Goal: Task Accomplishment & Management: Manage account settings

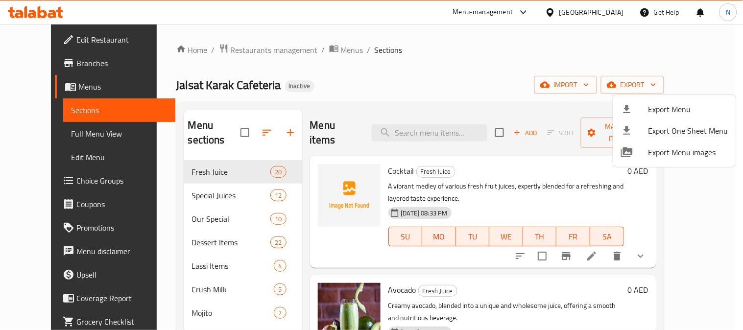
click at [452, 119] on div at bounding box center [371, 165] width 743 height 330
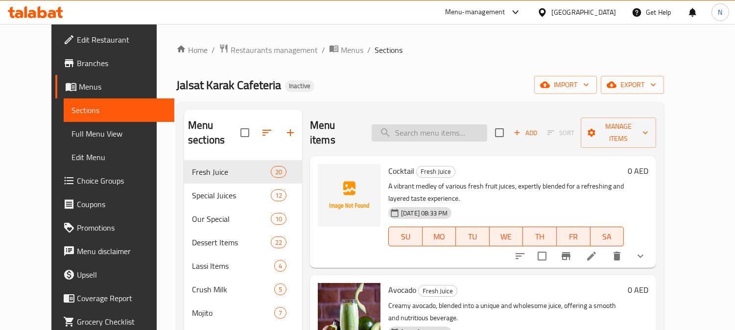
click at [451, 125] on input "search" at bounding box center [430, 132] width 116 height 17
paste input "أفوكادو"
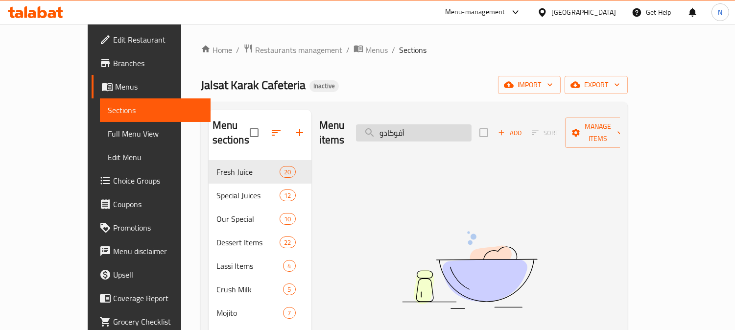
drag, startPoint x: 458, startPoint y: 129, endPoint x: 399, endPoint y: 126, distance: 59.3
click at [399, 126] on input "أفوكادو" at bounding box center [414, 132] width 116 height 17
type input "ب"
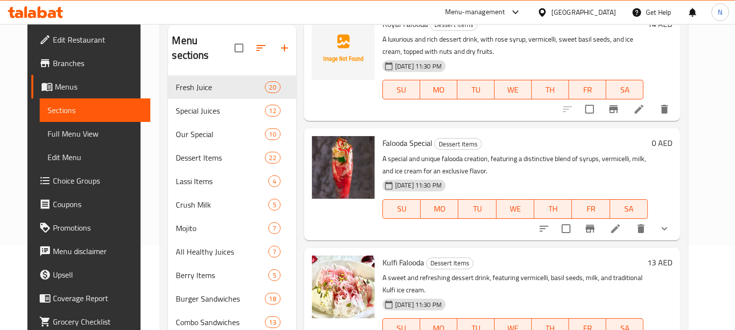
scroll to position [246, 0]
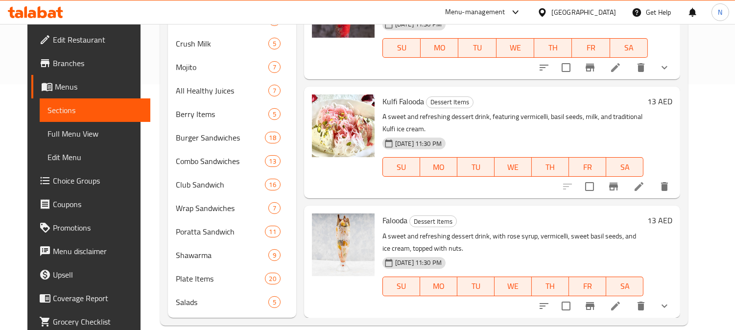
type input "falooda"
click at [621, 300] on icon at bounding box center [615, 306] width 12 height 12
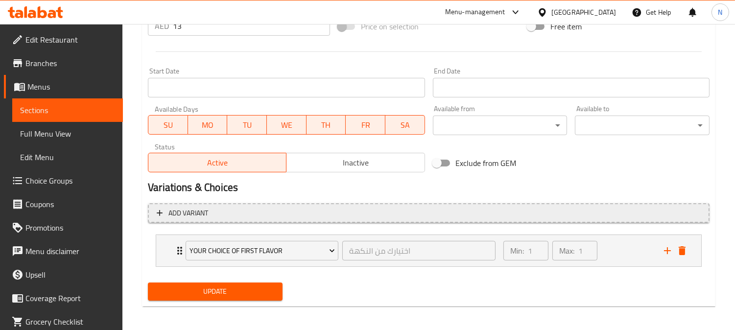
scroll to position [391, 0]
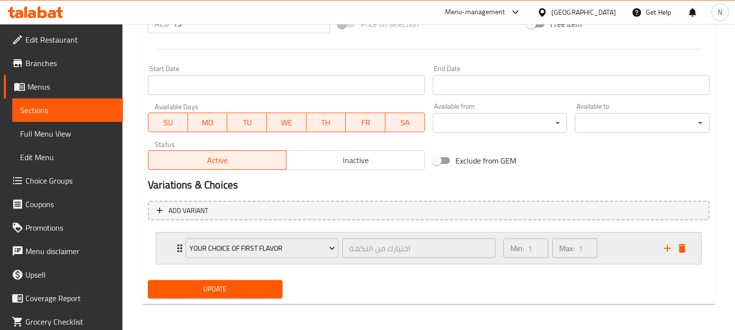
click at [182, 247] on div "Your choice of first flavor اختيارك من النكهة ​" at bounding box center [341, 248] width 322 height 31
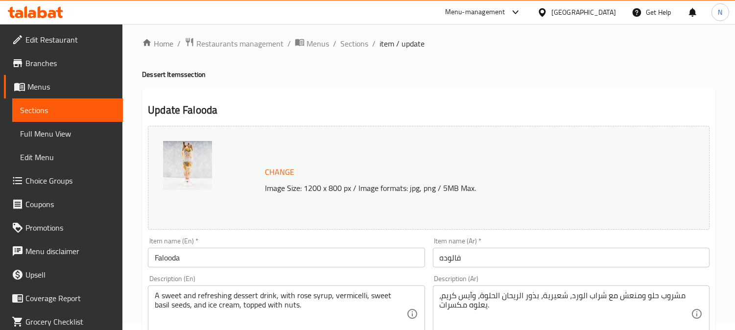
scroll to position [1, 0]
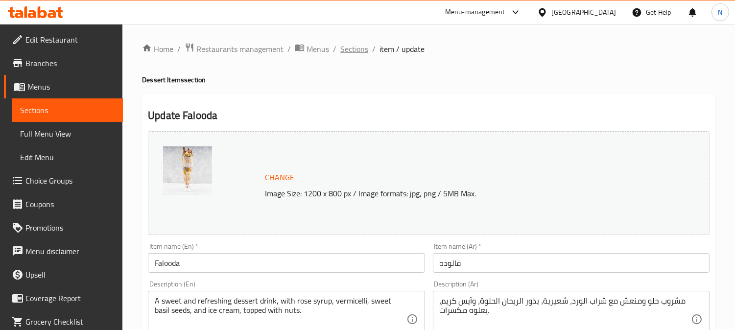
click at [340, 47] on span "Sections" at bounding box center [354, 49] width 28 height 12
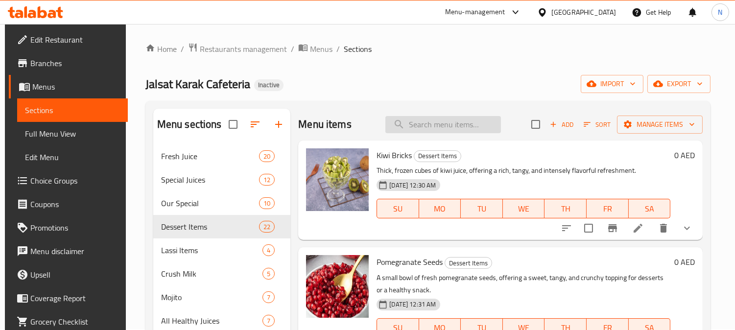
click at [459, 123] on input "search" at bounding box center [443, 124] width 116 height 17
paste input "Milk Shake"
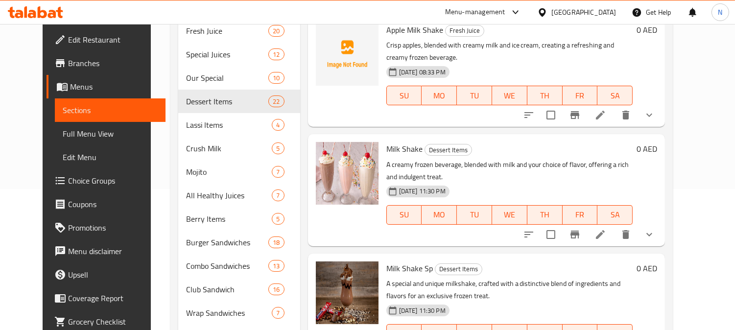
scroll to position [164, 0]
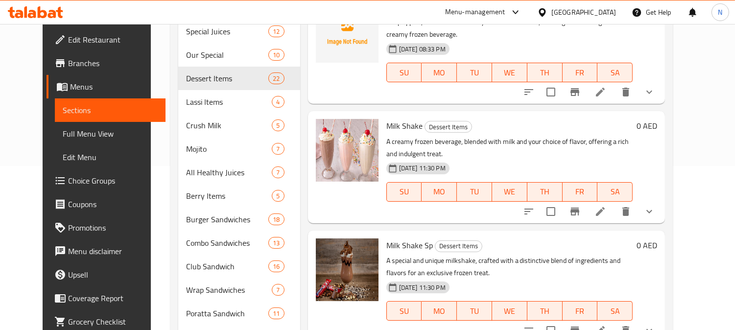
type input "Milk Shake"
click at [606, 206] on icon at bounding box center [600, 212] width 12 height 12
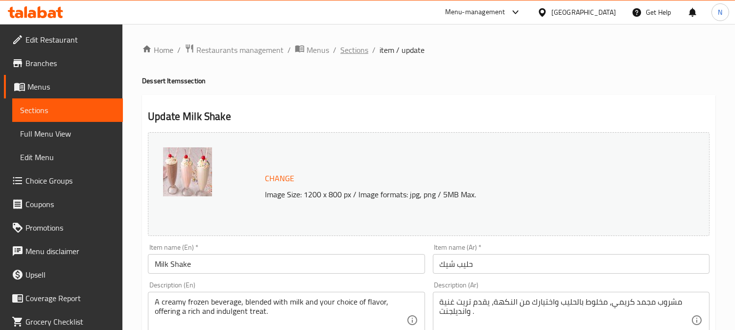
click at [356, 51] on span "Sections" at bounding box center [354, 50] width 28 height 12
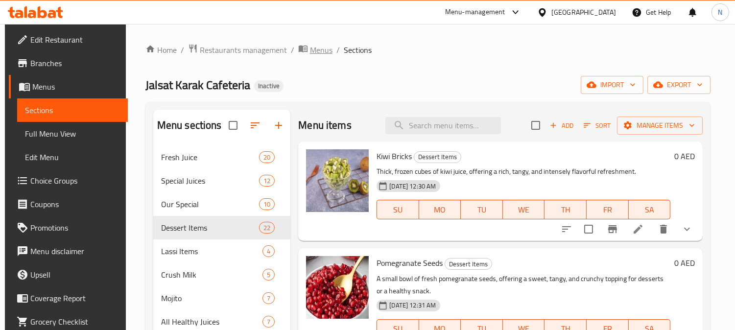
click at [321, 54] on span "Menus" at bounding box center [321, 50] width 23 height 12
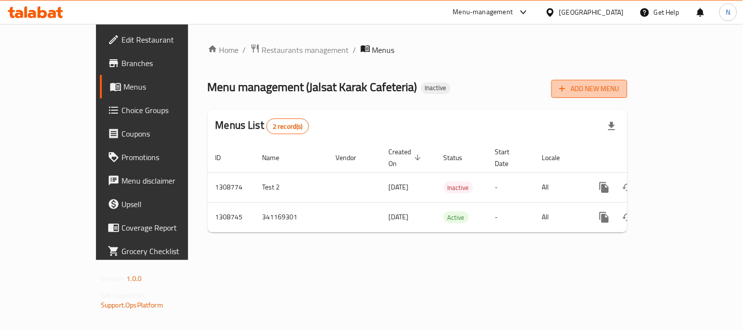
click at [619, 93] on span "Add New Menu" at bounding box center [589, 89] width 60 height 12
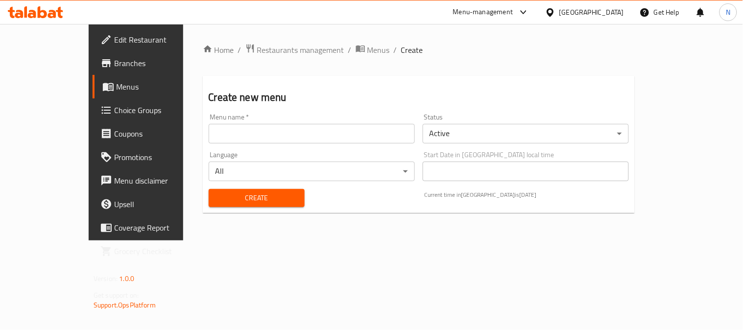
click at [341, 140] on input "text" at bounding box center [312, 134] width 206 height 20
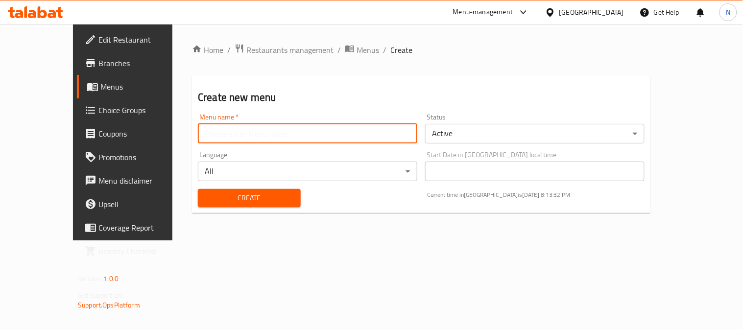
type input "new"
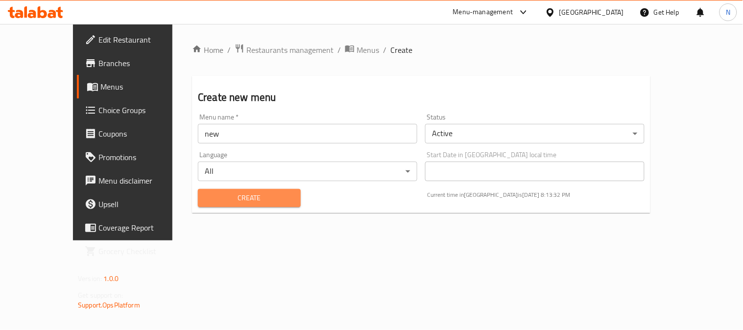
click at [212, 194] on span "Create" at bounding box center [249, 198] width 87 height 12
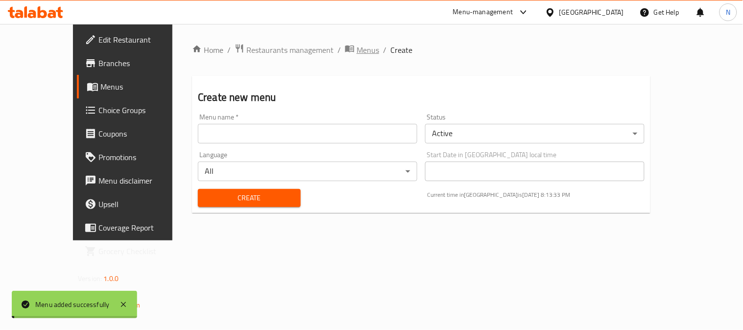
click at [356, 49] on span "Menus" at bounding box center [367, 50] width 23 height 12
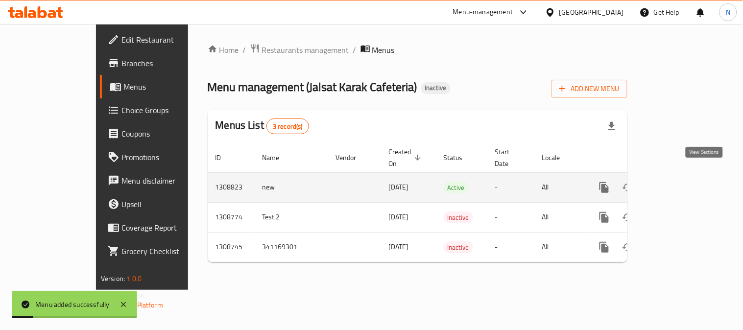
click at [680, 182] on icon "enhanced table" at bounding box center [675, 188] width 12 height 12
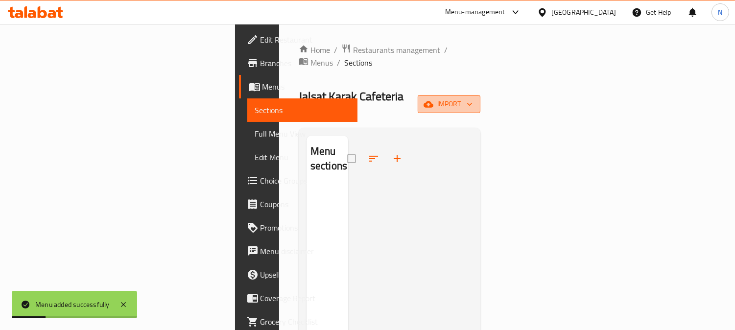
click at [472, 98] on span "import" at bounding box center [448, 104] width 47 height 12
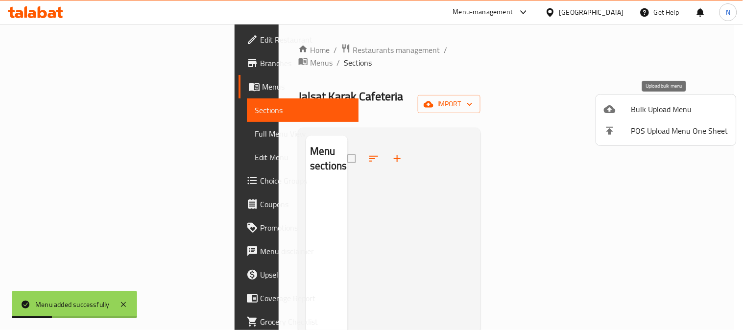
click at [636, 104] on span "Bulk Upload Menu" at bounding box center [679, 109] width 97 height 12
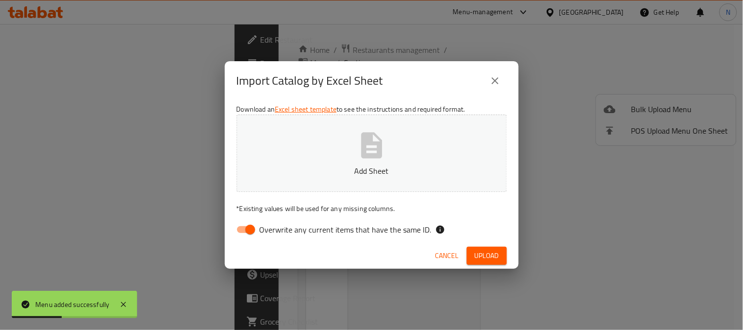
click at [238, 227] on input "Overwrite any current items that have the same ID." at bounding box center [250, 229] width 56 height 19
checkbox input "false"
click at [488, 252] on span "Upload" at bounding box center [486, 256] width 24 height 12
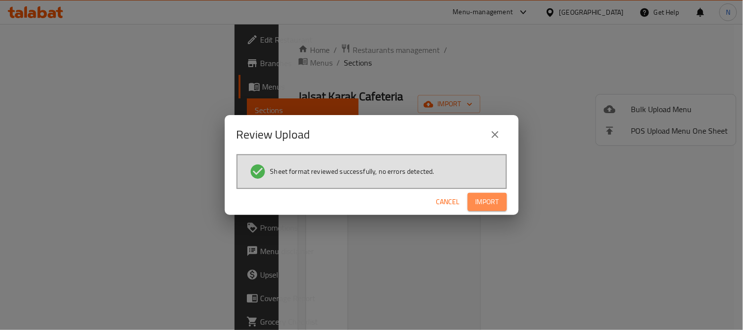
click at [498, 193] on button "Import" at bounding box center [487, 202] width 39 height 18
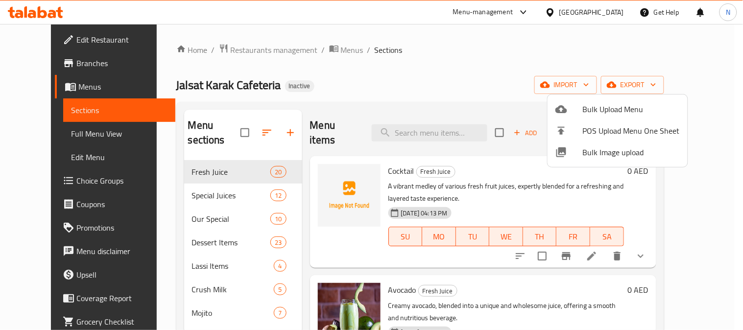
click at [408, 252] on div at bounding box center [371, 165] width 743 height 330
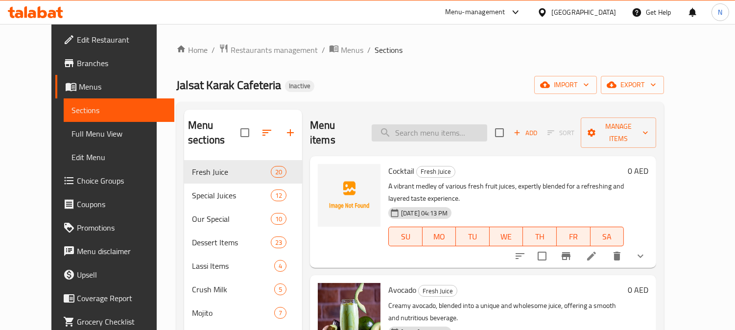
click at [410, 129] on input "search" at bounding box center [430, 132] width 116 height 17
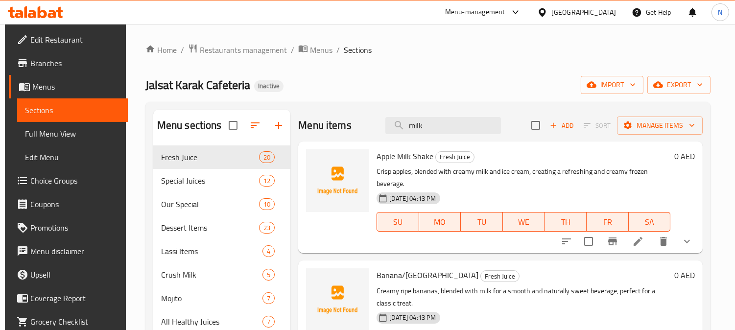
drag, startPoint x: 431, startPoint y: 130, endPoint x: 384, endPoint y: 138, distance: 47.7
click at [346, 131] on div "Menu items milk Add Sort Manage items" at bounding box center [500, 126] width 404 height 32
paste input "Milk Shake"
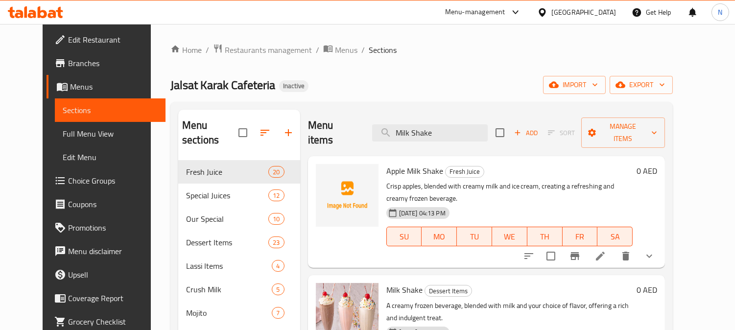
type input "Milk Shake"
click at [605, 252] on icon at bounding box center [600, 256] width 9 height 9
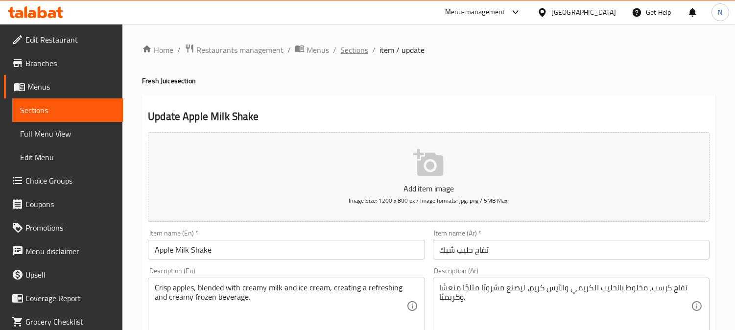
click at [356, 51] on span "Sections" at bounding box center [354, 50] width 28 height 12
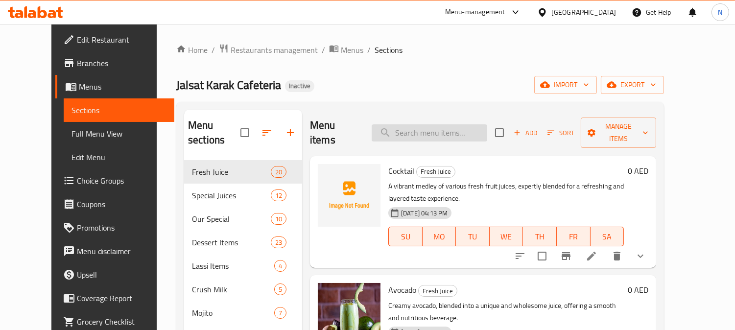
click at [461, 129] on input "search" at bounding box center [430, 132] width 116 height 17
paste input "Milk Shake"
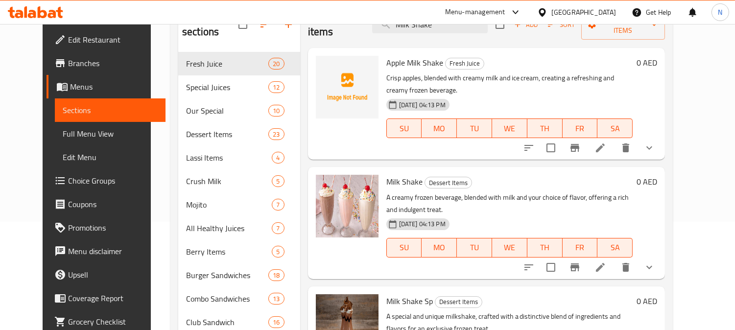
scroll to position [109, 0]
type input "Milk Shake"
click at [606, 261] on icon at bounding box center [600, 267] width 12 height 12
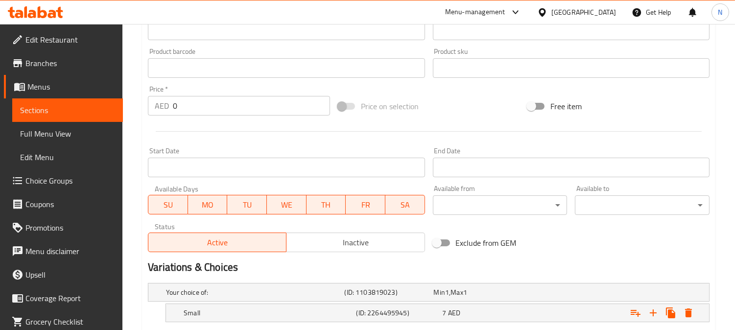
scroll to position [426, 0]
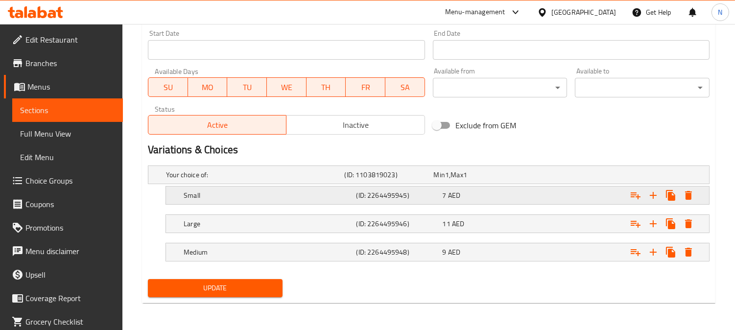
drag, startPoint x: 216, startPoint y: 177, endPoint x: 216, endPoint y: 192, distance: 15.7
click at [215, 193] on div "Your choice of: (ID: 1103819023) Min 1 , Max 1 Name (En) Your choice of: Name (…" at bounding box center [428, 219] width 569 height 114
click at [216, 192] on h5 "Small" at bounding box center [268, 195] width 168 height 10
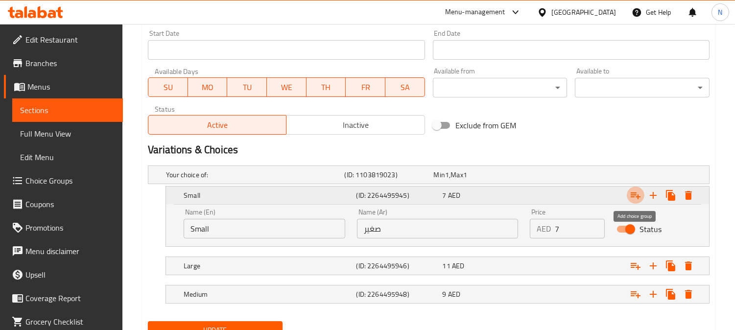
click at [637, 191] on icon "Expand" at bounding box center [636, 195] width 12 height 12
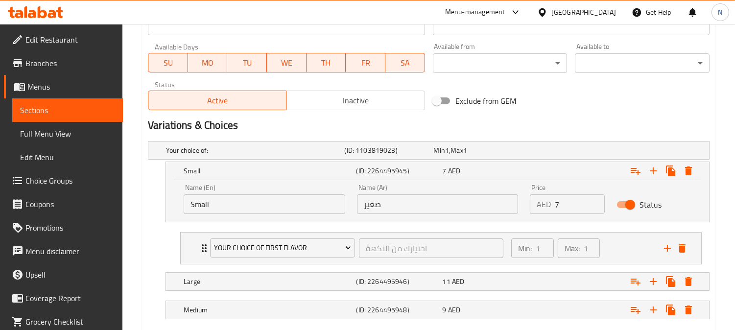
scroll to position [480, 0]
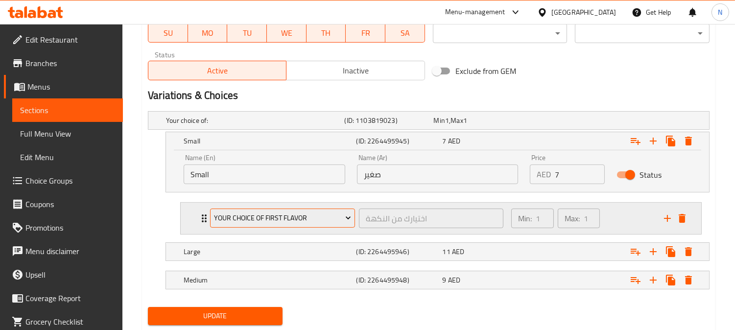
click at [225, 215] on span "Your choice of first flavor" at bounding box center [283, 218] width 138 height 12
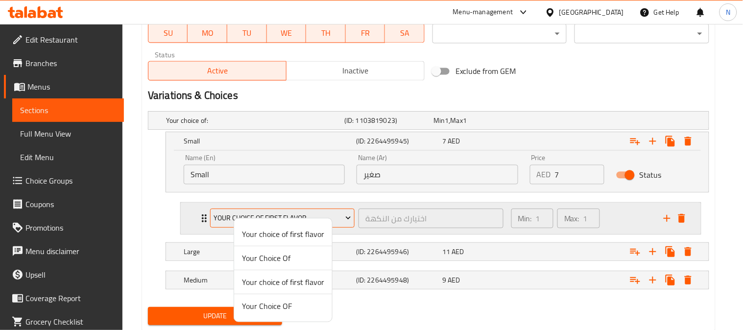
click at [225, 215] on div at bounding box center [371, 165] width 743 height 330
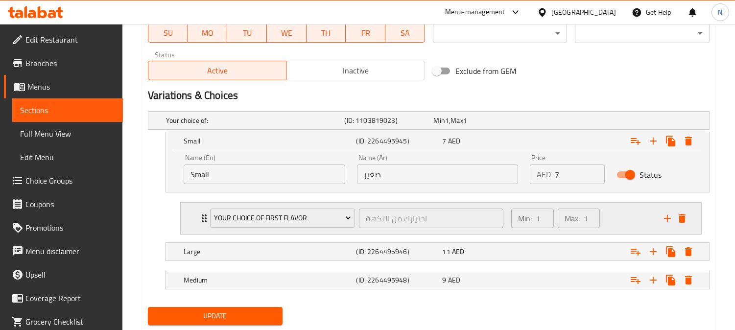
click at [209, 219] on div "Your choice of first flavor" at bounding box center [282, 218] width 149 height 23
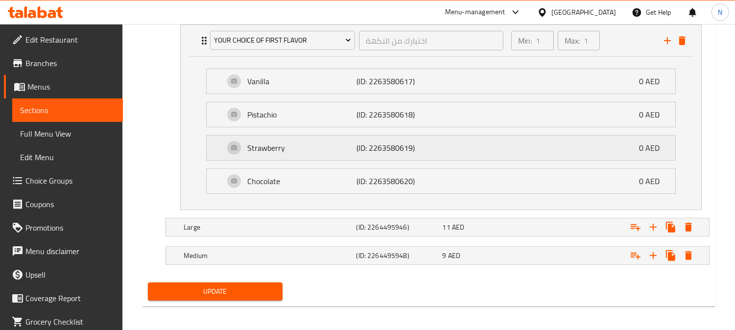
scroll to position [662, 0]
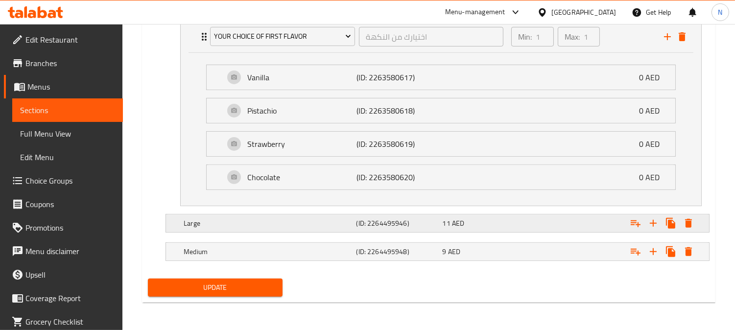
click at [256, 222] on h5 "Large" at bounding box center [268, 223] width 168 height 10
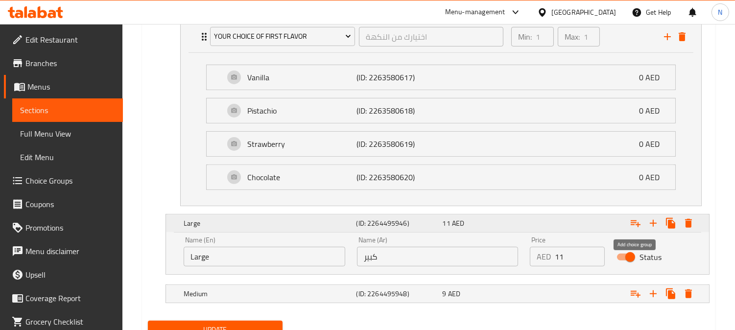
click at [633, 222] on icon "Expand" at bounding box center [636, 223] width 12 height 12
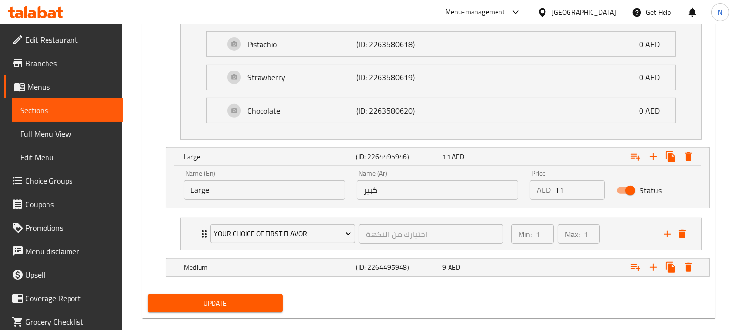
scroll to position [744, 0]
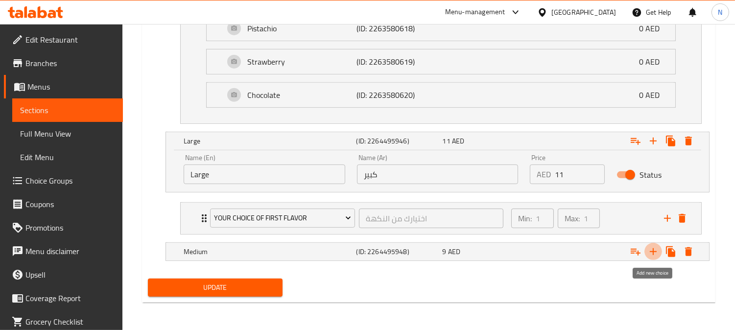
drag, startPoint x: 653, startPoint y: 251, endPoint x: 651, endPoint y: 269, distance: 18.7
click at [651, 269] on div "Your choice of: (ID: 1103819023) Min 1 , Max 1 Name (En) Your choice of: Name (…" at bounding box center [428, 58] width 569 height 431
click at [635, 255] on icon "Expand" at bounding box center [636, 252] width 12 height 12
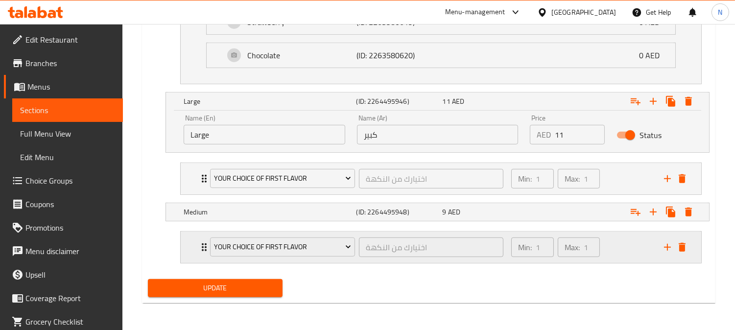
scroll to position [784, 0]
click at [206, 248] on div "Your choice of first flavor اختيارك من النكهة ​" at bounding box center [356, 246] width 305 height 31
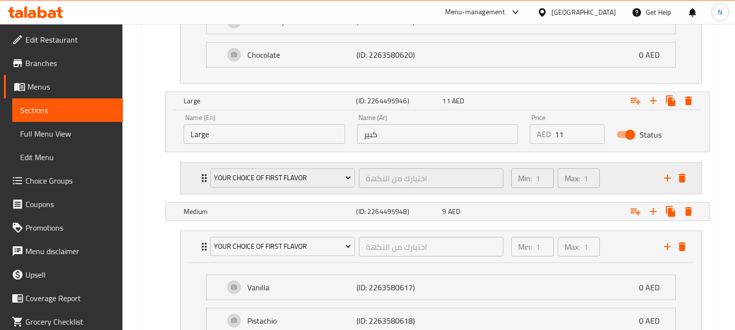
click at [206, 178] on div "Your choice of first flavor اختيارك من النكهة ​" at bounding box center [356, 178] width 305 height 31
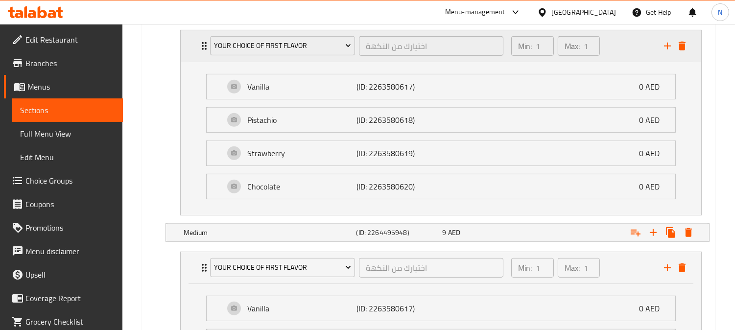
scroll to position [1092, 0]
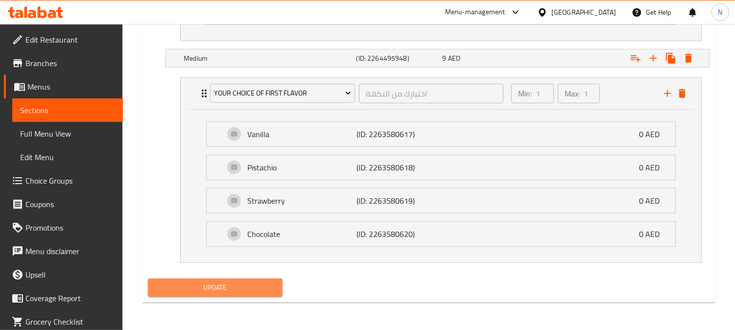
click at [262, 286] on span "Update" at bounding box center [215, 287] width 119 height 12
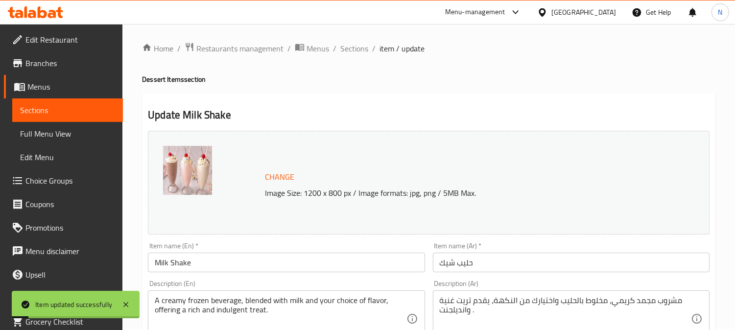
scroll to position [0, 0]
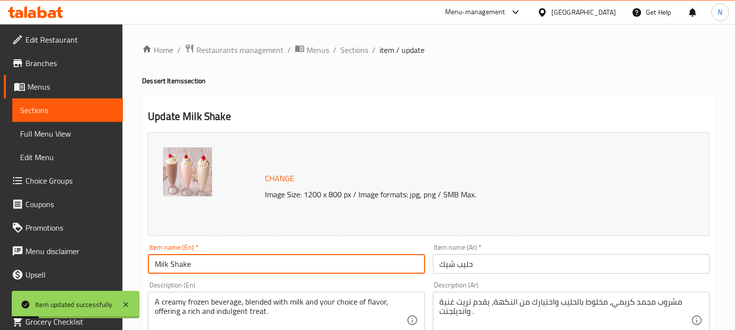
drag, startPoint x: 208, startPoint y: 268, endPoint x: 168, endPoint y: 207, distance: 72.5
drag, startPoint x: 361, startPoint y: 50, endPoint x: 420, endPoint y: 95, distance: 73.6
click at [361, 49] on span "Sections" at bounding box center [354, 50] width 28 height 12
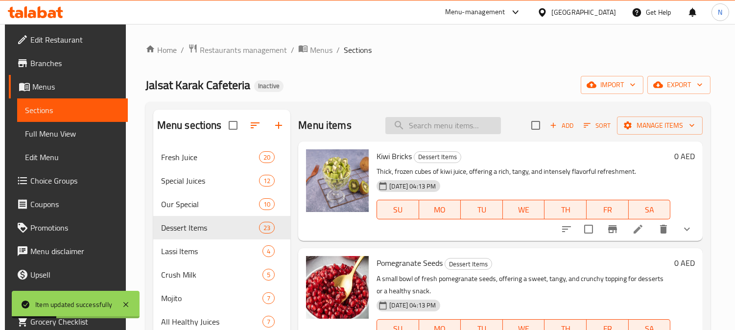
paste input "Milk Shake"
click at [461, 118] on input "search" at bounding box center [443, 125] width 116 height 17
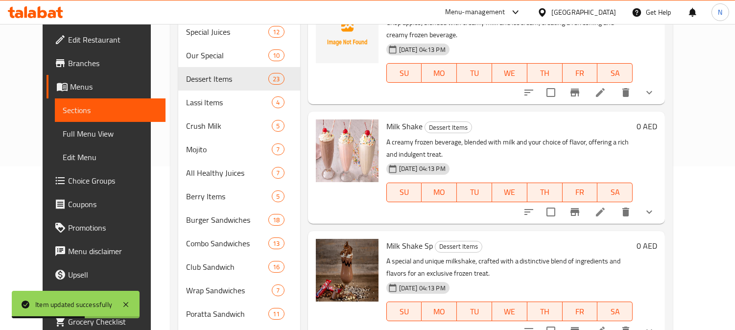
scroll to position [217, 0]
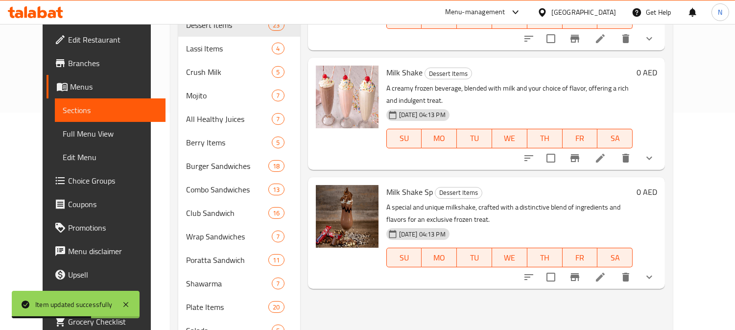
type input "Milk Shake"
click at [606, 271] on icon at bounding box center [600, 277] width 12 height 12
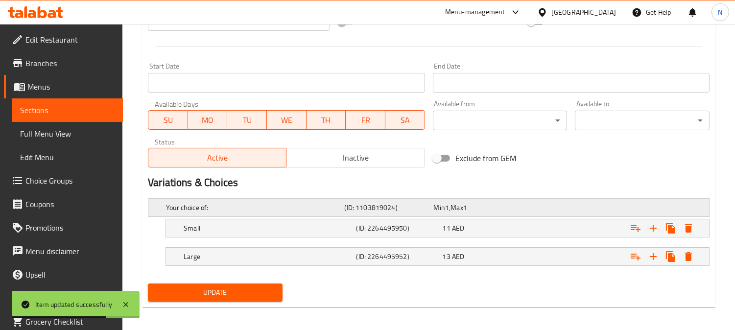
scroll to position [398, 0]
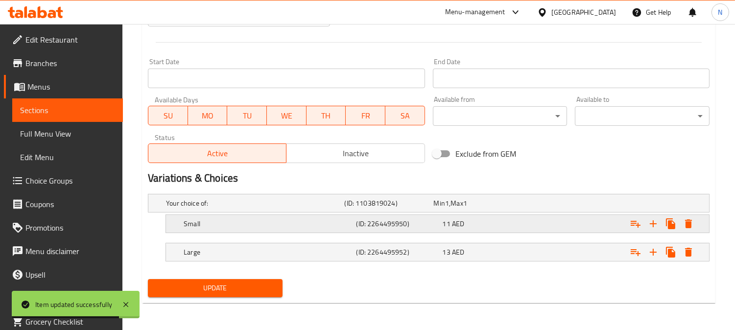
click at [202, 224] on h5 "Small" at bounding box center [268, 224] width 168 height 10
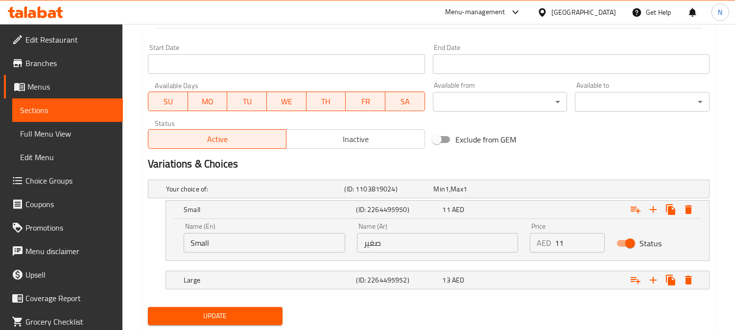
scroll to position [439, 0]
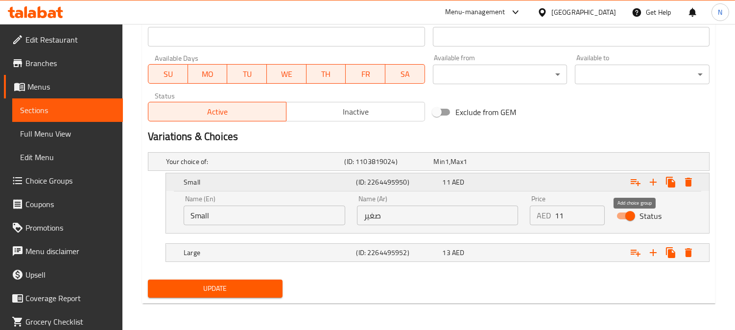
click at [635, 179] on icon "Expand" at bounding box center [636, 182] width 12 height 12
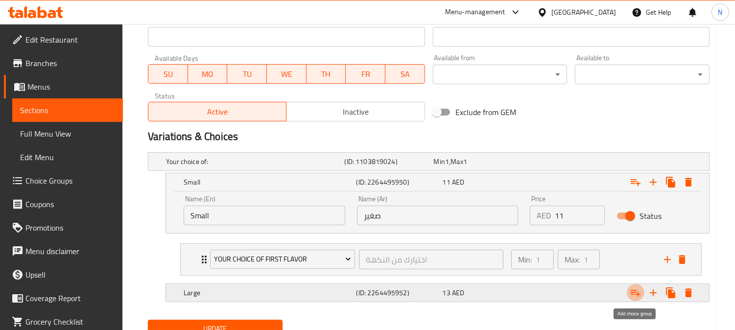
click at [629, 294] on button "Expand" at bounding box center [636, 293] width 18 height 18
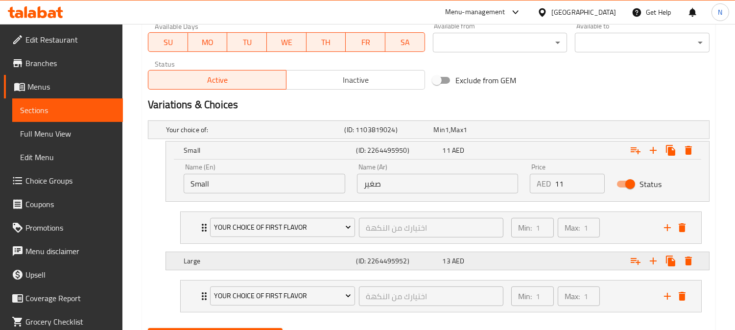
scroll to position [493, 0]
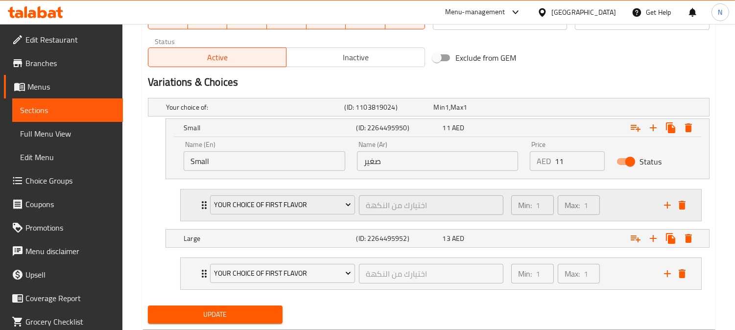
click at [202, 204] on icon "Expand" at bounding box center [204, 205] width 12 height 12
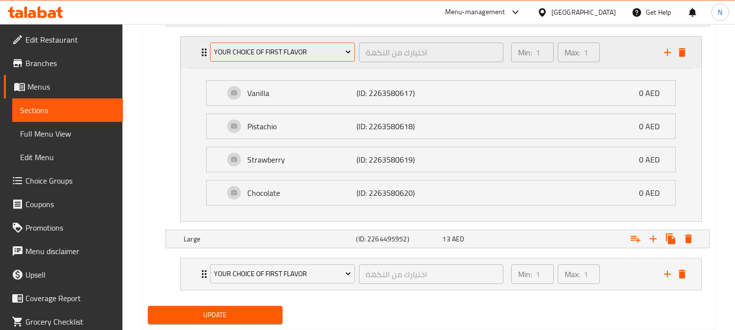
scroll to position [657, 0]
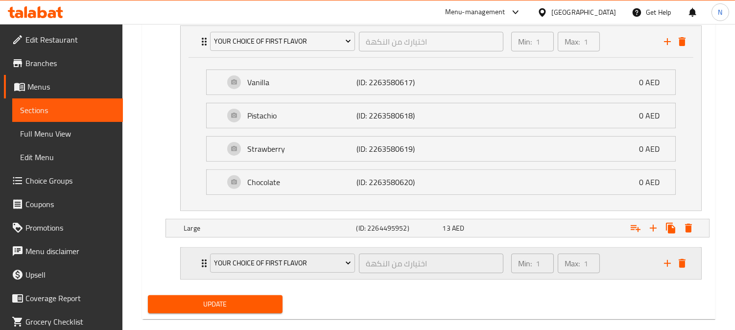
click at [200, 265] on icon "Expand" at bounding box center [204, 264] width 12 height 12
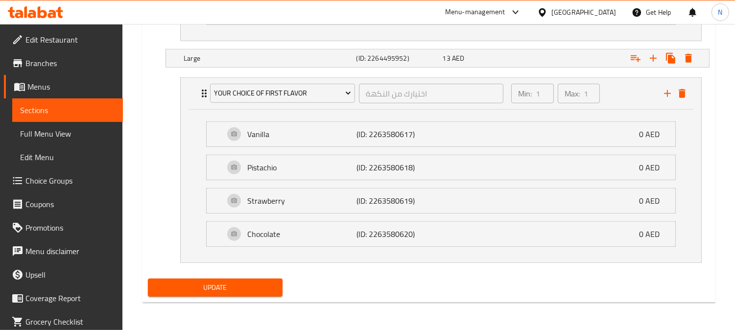
click at [263, 291] on span "Update" at bounding box center [215, 287] width 119 height 12
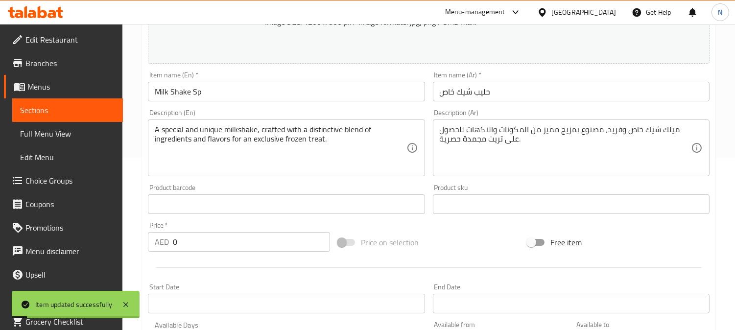
scroll to position [0, 0]
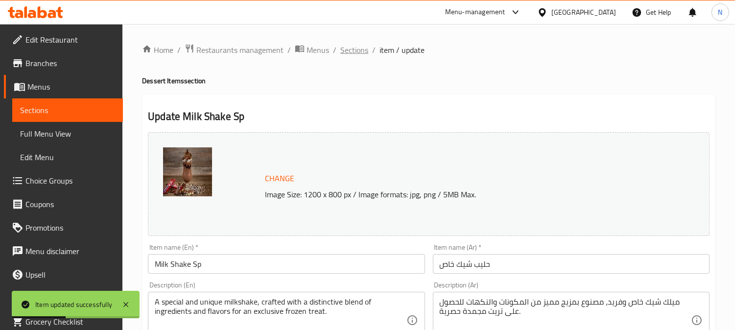
click at [361, 49] on span "Sections" at bounding box center [354, 50] width 28 height 12
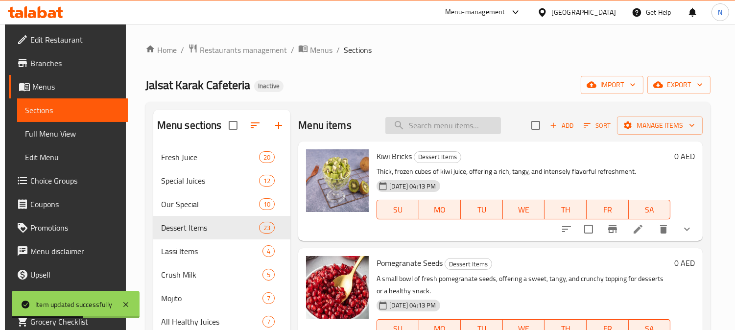
paste input "Falooda"
click at [422, 119] on input "search" at bounding box center [443, 125] width 116 height 17
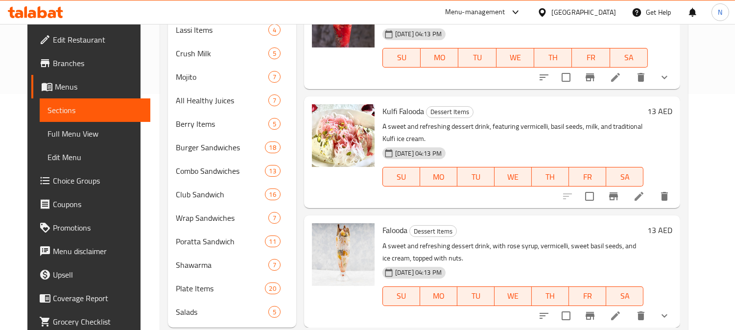
scroll to position [246, 0]
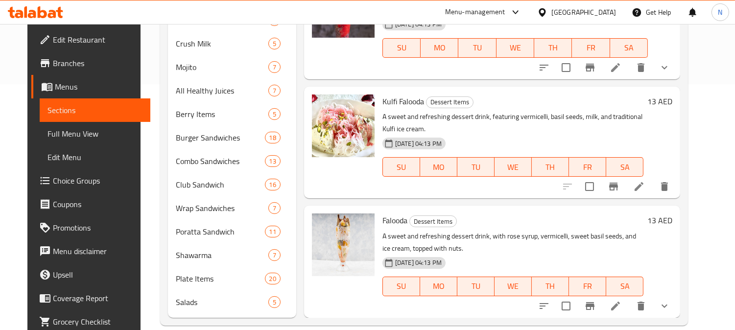
type input "Falooda"
click at [627, 297] on li at bounding box center [615, 306] width 27 height 18
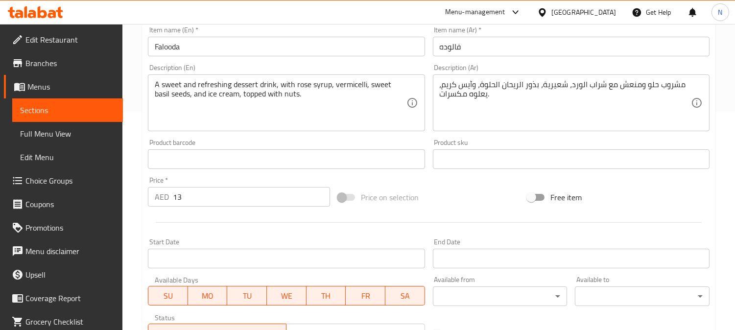
scroll to position [391, 0]
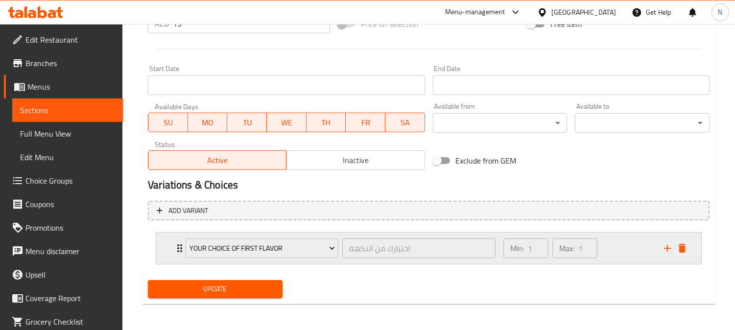
click at [184, 243] on div "Your choice of first flavor" at bounding box center [262, 247] width 157 height 23
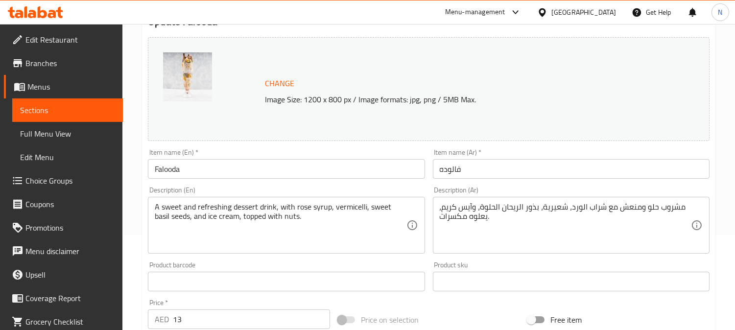
scroll to position [0, 0]
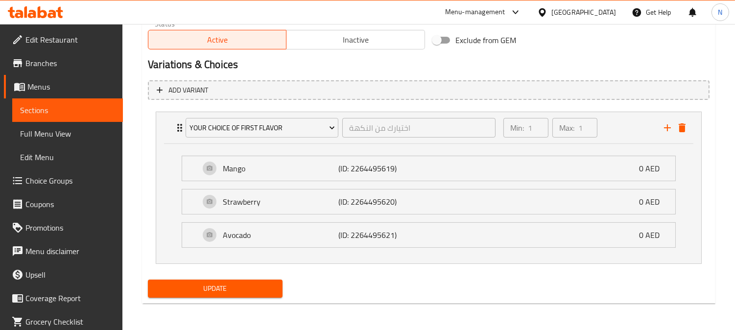
click at [269, 294] on button "Update" at bounding box center [215, 289] width 135 height 18
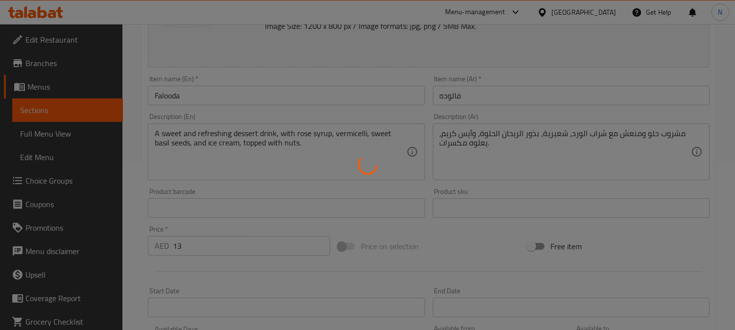
scroll to position [22, 0]
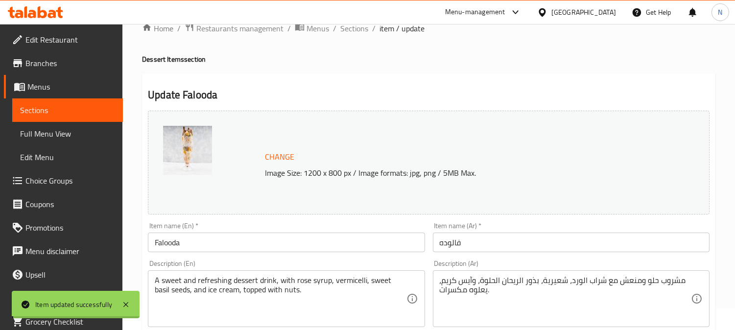
click at [58, 130] on span "Full Menu View" at bounding box center [67, 134] width 95 height 12
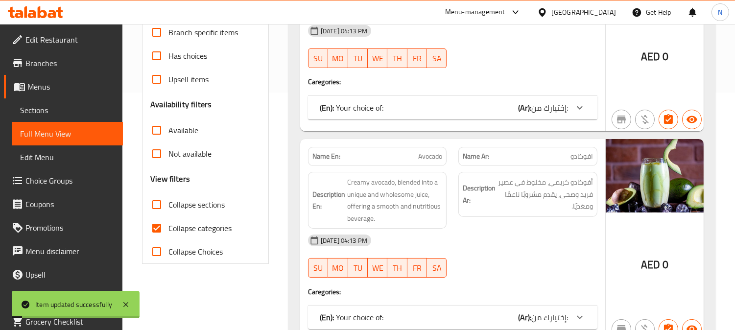
scroll to position [294, 0]
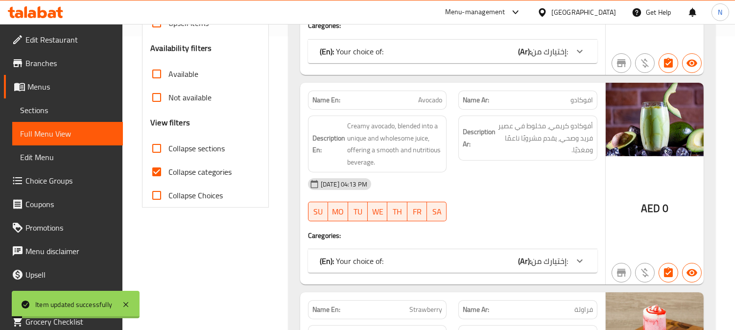
click at [155, 172] on input "Collapse categories" at bounding box center [156, 171] width 23 height 23
checkbox input "false"
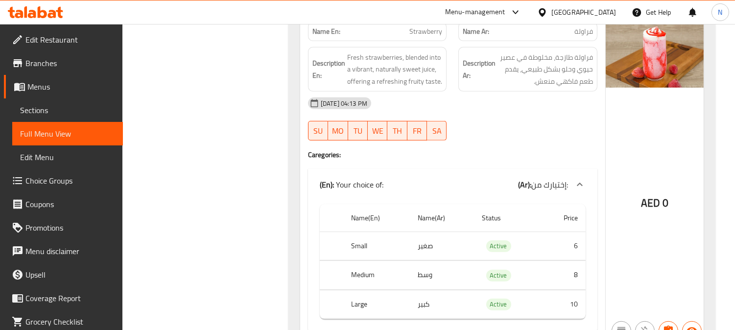
scroll to position [783, 0]
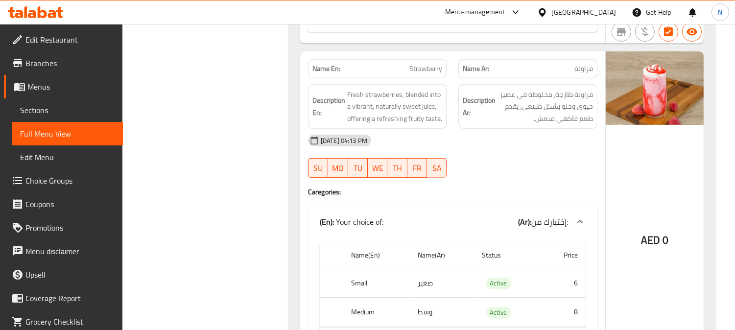
click at [431, 64] on span "Strawberry" at bounding box center [425, 69] width 33 height 10
copy span "Strawberry"
click at [521, 164] on div "[DATE] 04:13 PM SU MO TU WE TH FR SA" at bounding box center [452, 156] width 301 height 55
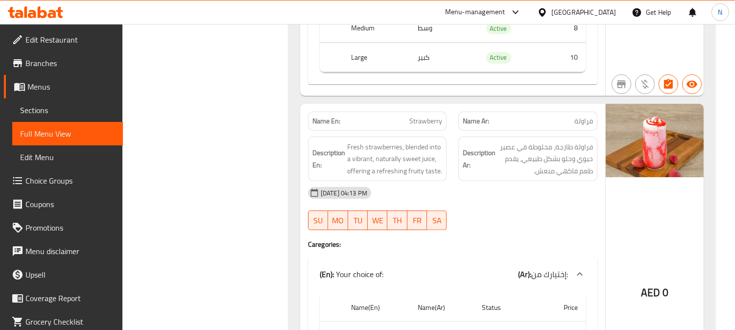
scroll to position [728, 0]
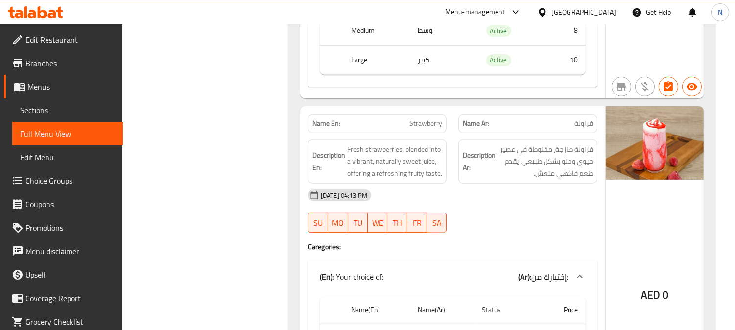
click at [60, 111] on span "Sections" at bounding box center [67, 110] width 95 height 12
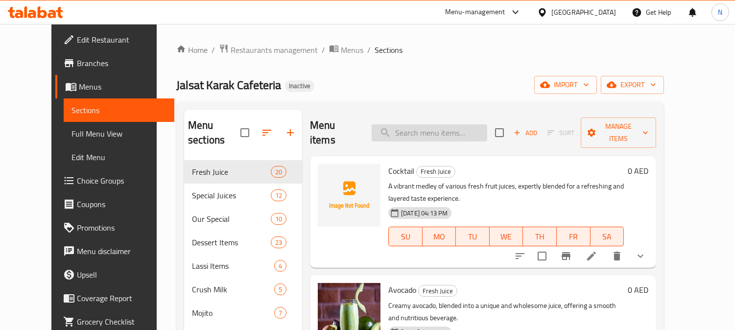
click at [454, 124] on input "search" at bounding box center [430, 132] width 116 height 17
paste input "Strawberry"
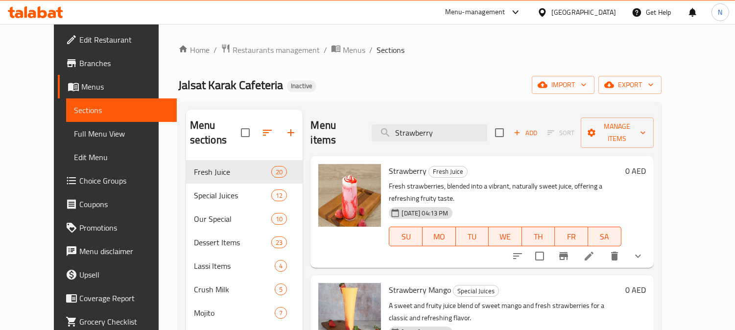
type input "Strawberry"
click at [603, 247] on li at bounding box center [588, 256] width 27 height 18
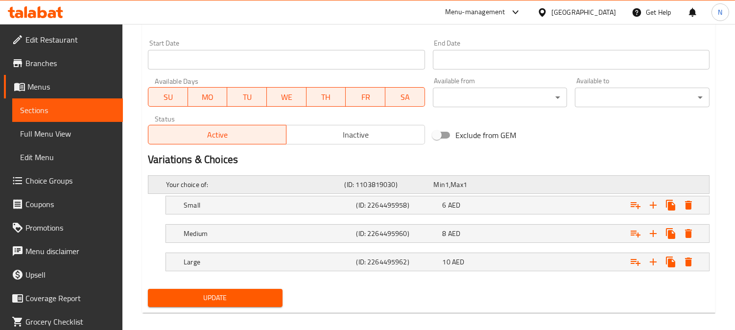
scroll to position [426, 0]
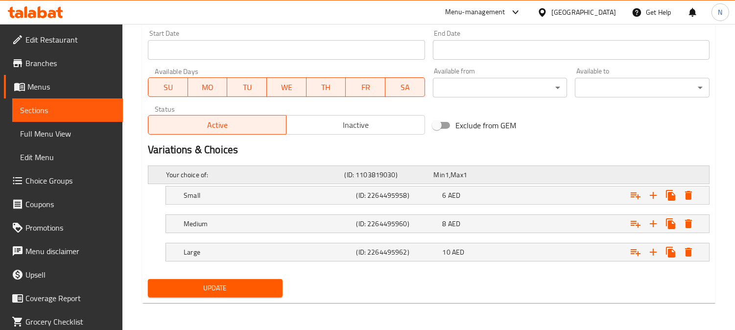
click at [638, 176] on div "Expand" at bounding box center [610, 175] width 178 height 4
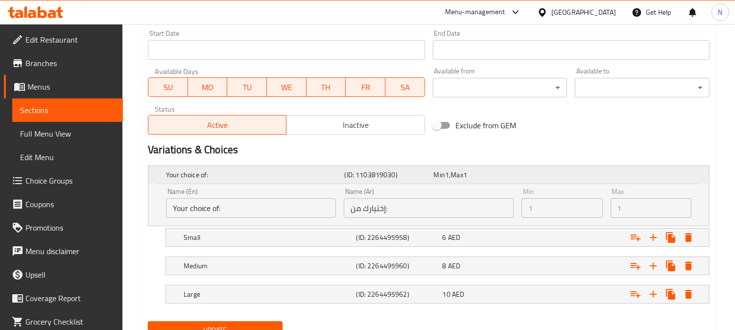
click at [638, 175] on div "Expand" at bounding box center [610, 175] width 178 height 4
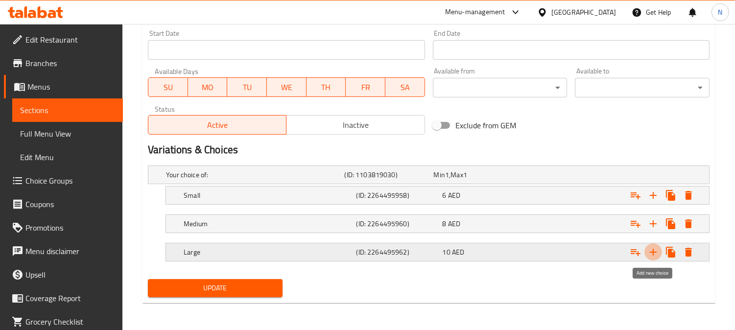
click at [655, 252] on icon "Expand" at bounding box center [653, 252] width 7 height 7
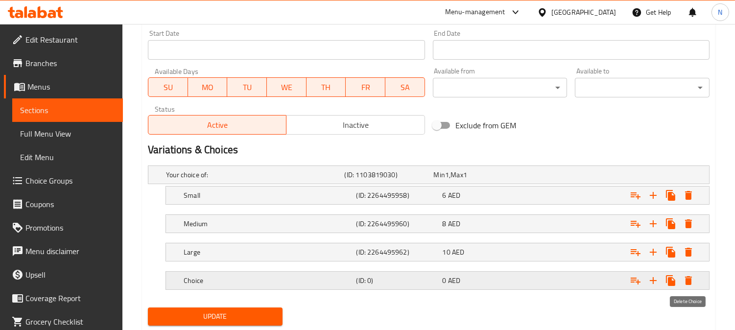
click at [686, 282] on icon "Expand" at bounding box center [688, 280] width 7 height 9
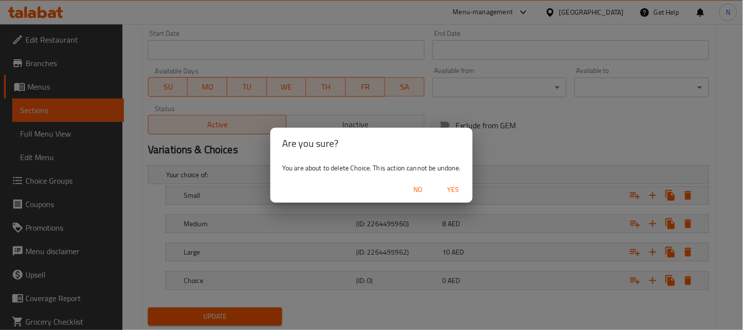
click at [451, 187] on span "Yes" at bounding box center [452, 190] width 23 height 12
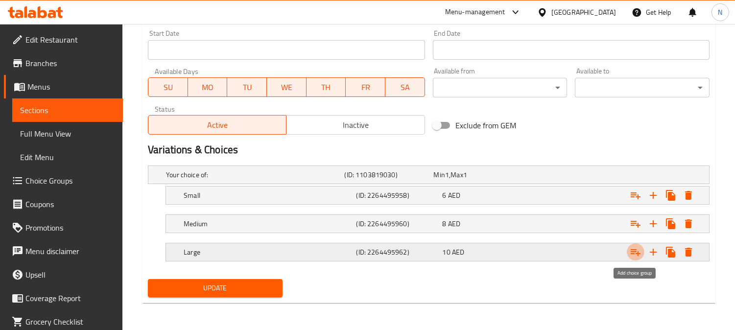
click at [633, 254] on icon "Expand" at bounding box center [636, 252] width 10 height 7
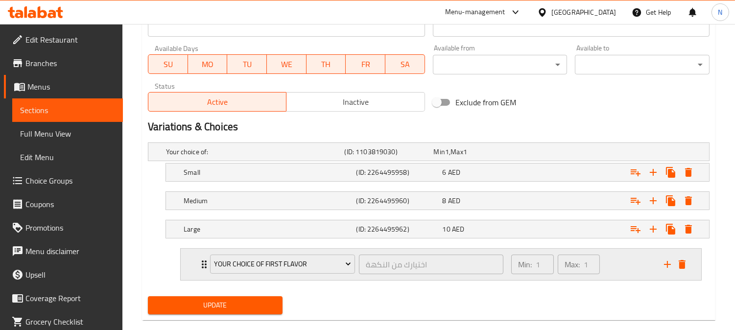
scroll to position [466, 0]
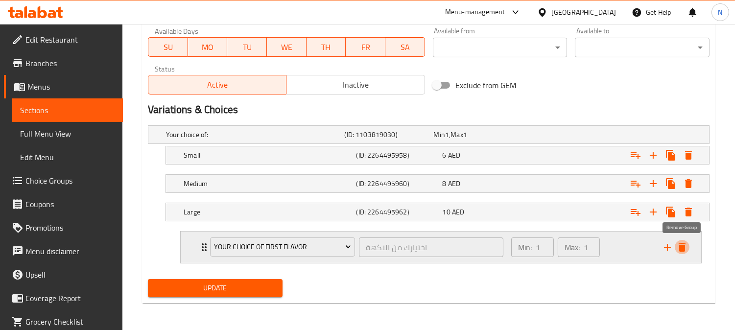
click at [686, 250] on icon "delete" at bounding box center [682, 247] width 12 height 12
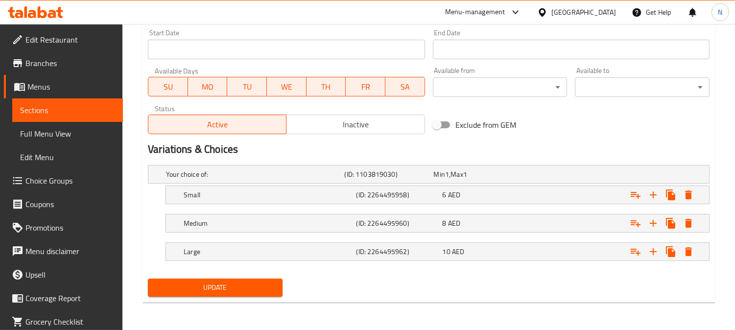
scroll to position [426, 0]
click at [563, 175] on div "Expand" at bounding box center [610, 175] width 178 height 4
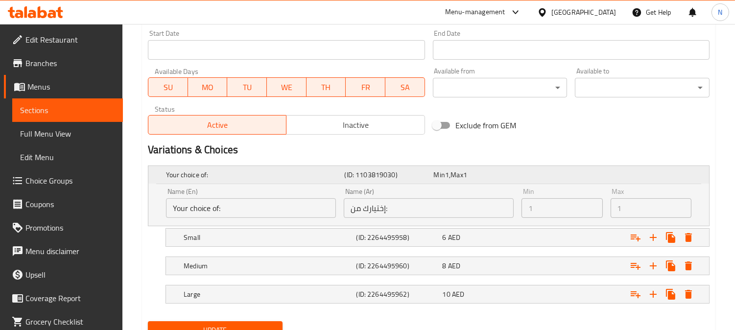
click at [563, 175] on div "Expand" at bounding box center [610, 175] width 178 height 4
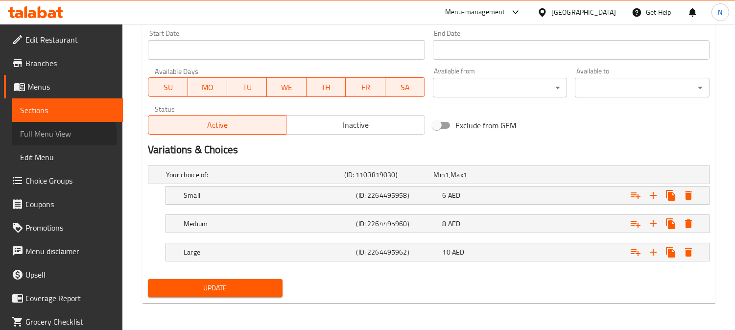
click at [48, 137] on span "Full Menu View" at bounding box center [67, 134] width 95 height 12
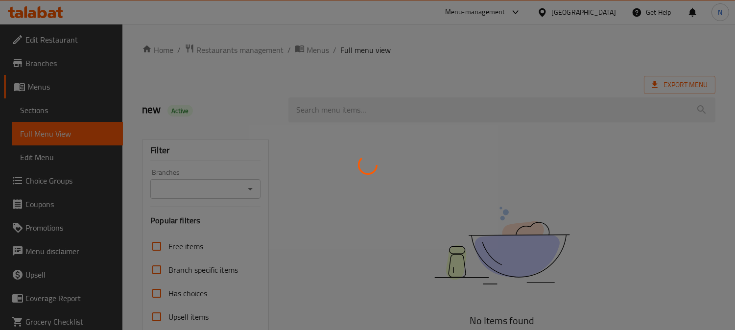
click at [672, 130] on div at bounding box center [367, 165] width 735 height 330
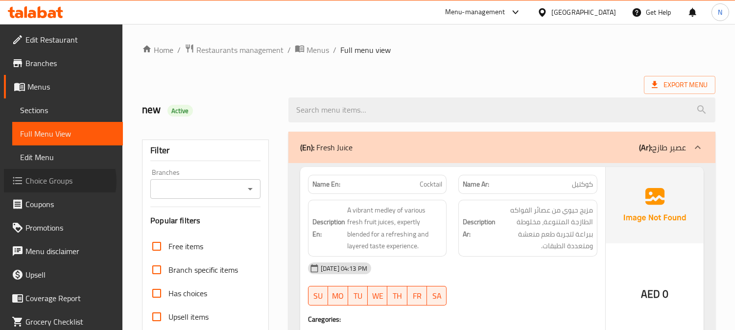
click at [56, 181] on span "Choice Groups" at bounding box center [70, 181] width 90 height 12
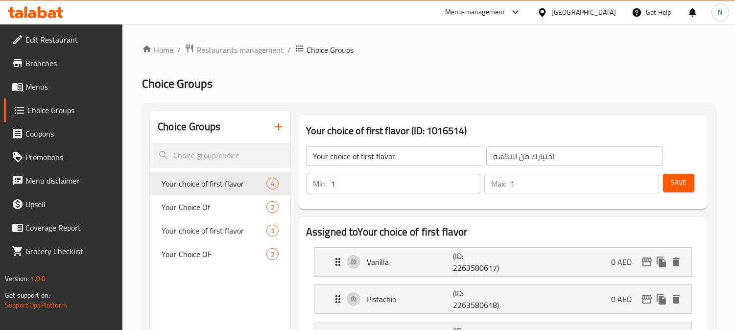
click at [277, 126] on div at bounding box center [367, 165] width 735 height 330
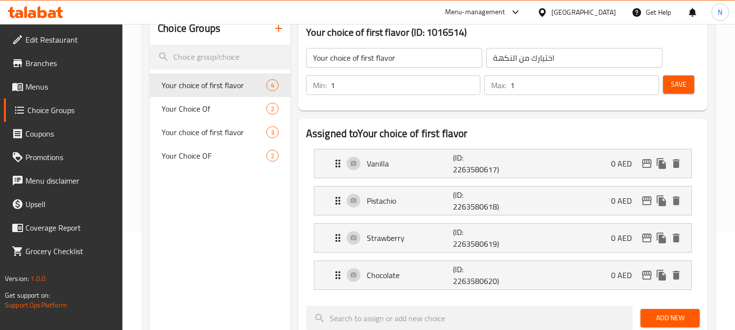
scroll to position [109, 0]
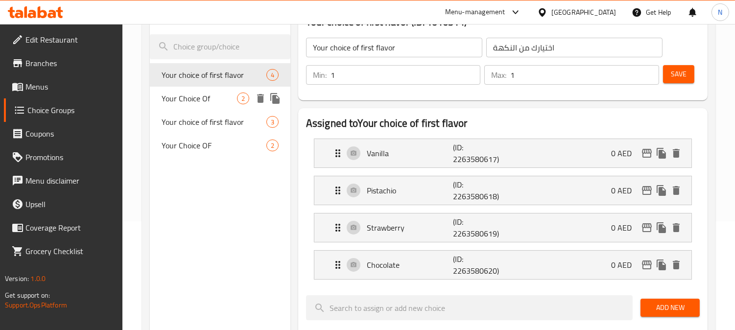
click at [207, 104] on span "Your Choice Of" at bounding box center [199, 99] width 75 height 12
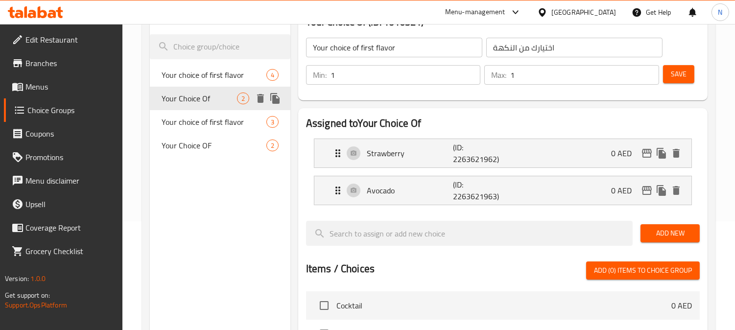
type input "Your Choice Of"
type input "اختيارك من"
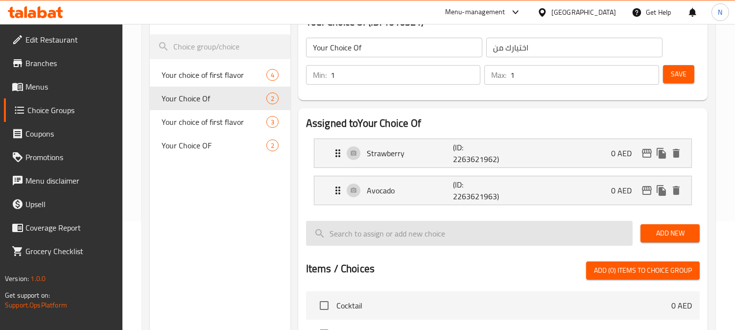
click at [483, 234] on input "search" at bounding box center [469, 233] width 327 height 25
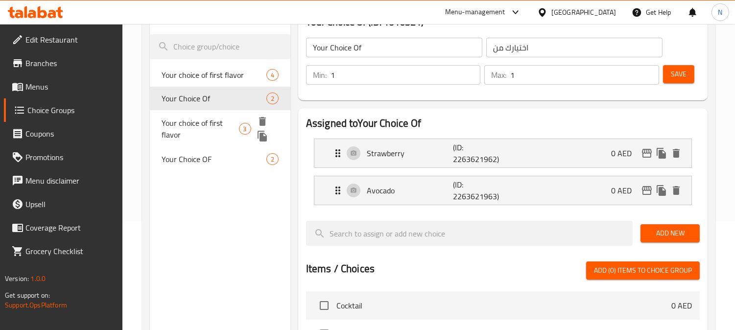
click at [205, 153] on span "Your Choice OF" at bounding box center [214, 159] width 105 height 12
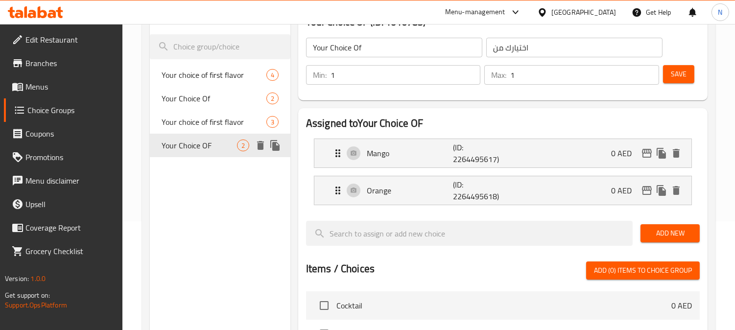
type input "Your Choice OF"
type input "اختيارك من"
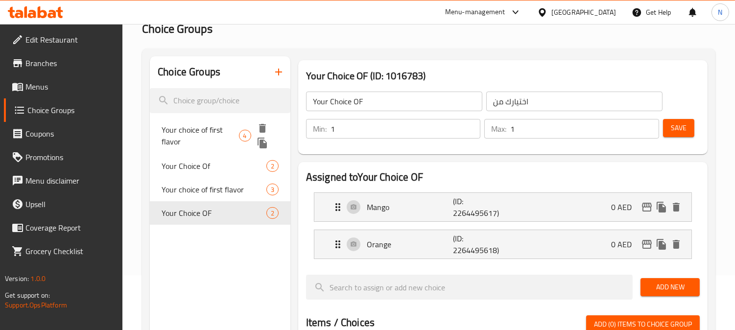
scroll to position [0, 0]
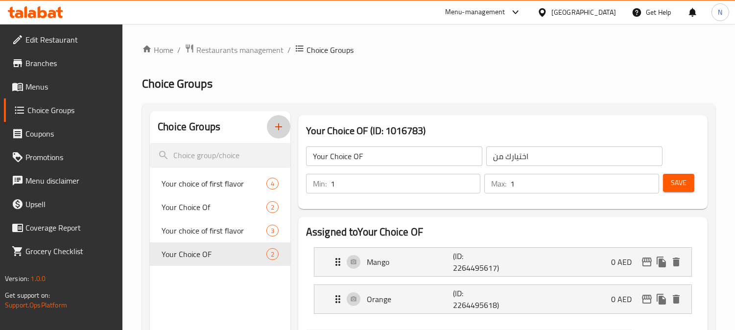
click at [280, 128] on icon "button" at bounding box center [279, 127] width 12 height 12
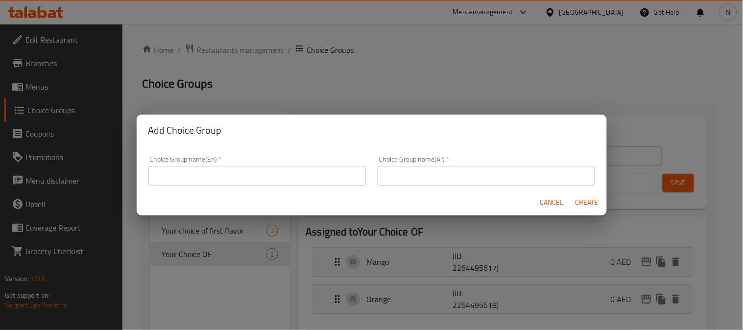
click at [252, 172] on input "text" at bounding box center [256, 176] width 217 height 20
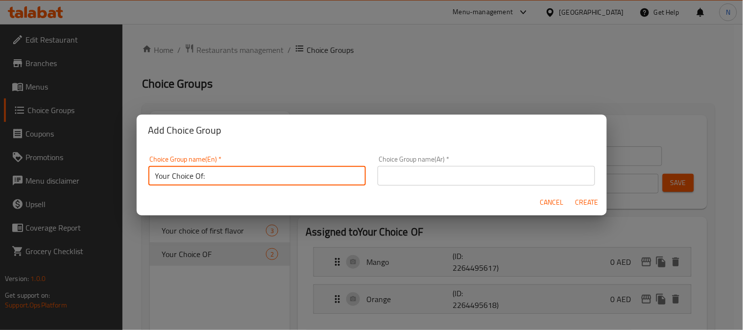
click at [202, 177] on input "Your Choice Of:" at bounding box center [256, 176] width 217 height 20
type input "Your Choice Of1:"
click at [411, 180] on input "text" at bounding box center [485, 176] width 217 height 20
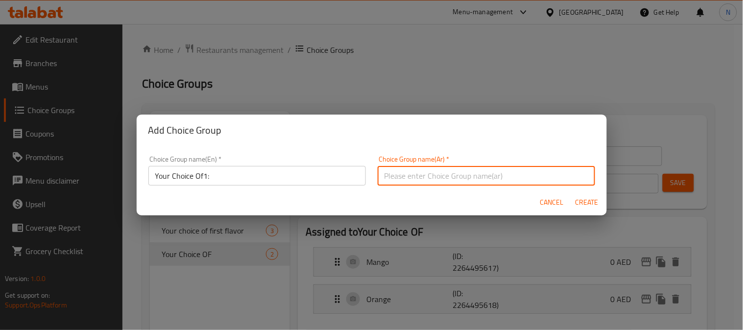
type input "اختيارك من1:"
click at [584, 194] on button "Create" at bounding box center [586, 202] width 31 height 18
type input "Your Choice Of1:"
type input "اختيارك من1:"
type input "0"
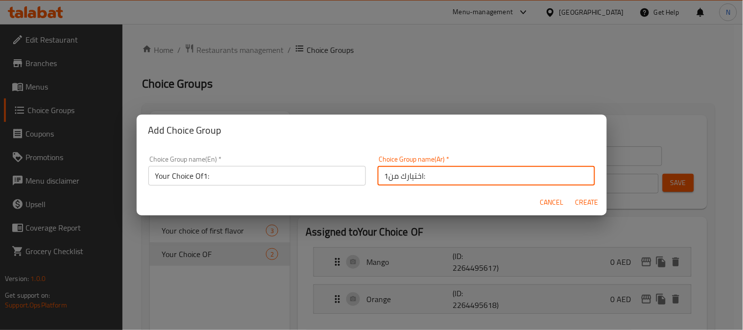
type input "0"
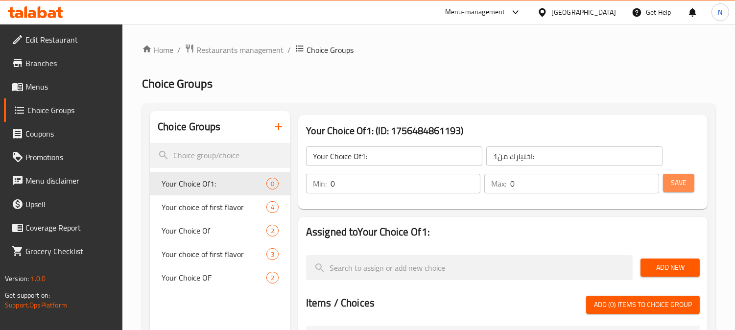
click at [663, 182] on button "Save" at bounding box center [678, 183] width 31 height 18
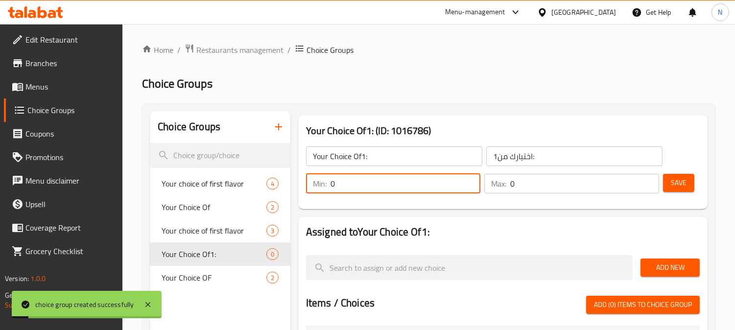
drag, startPoint x: 334, startPoint y: 182, endPoint x: 307, endPoint y: 182, distance: 26.9
click at [307, 182] on div "Min: 0 ​" at bounding box center [393, 184] width 175 height 20
type input "1"
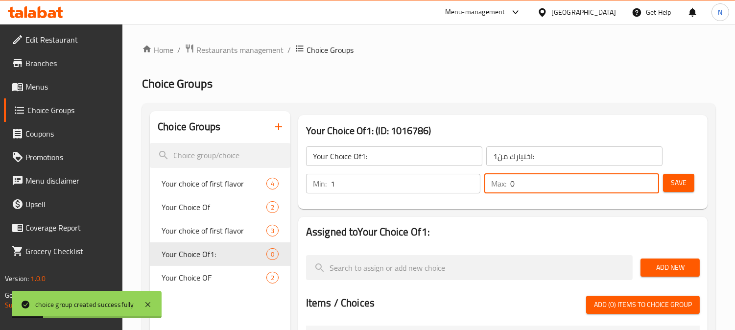
drag, startPoint x: 516, startPoint y: 189, endPoint x: 498, endPoint y: 186, distance: 17.4
click at [484, 188] on div "Max: 0 ​" at bounding box center [571, 184] width 175 height 20
type input "1"
click at [678, 180] on span "Save" at bounding box center [679, 183] width 16 height 12
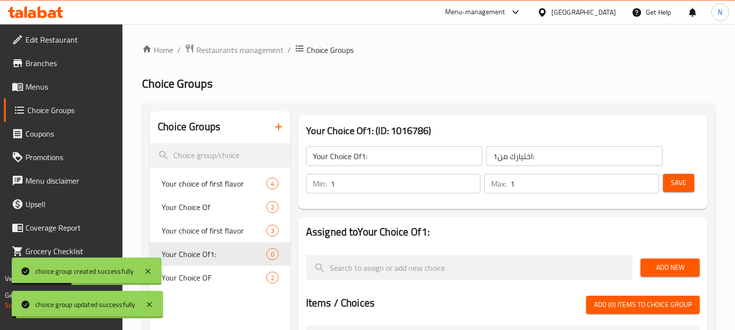
click at [666, 266] on span "Add New" at bounding box center [670, 267] width 44 height 12
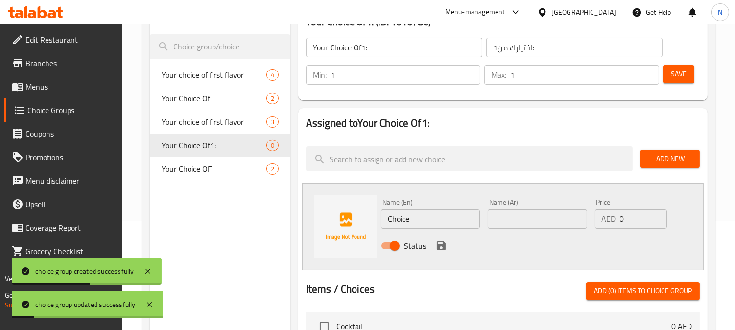
scroll to position [163, 0]
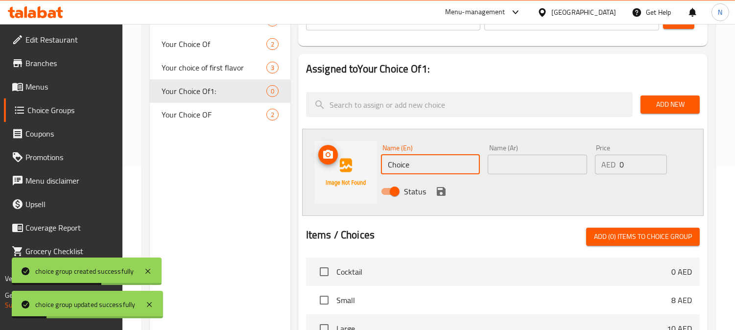
drag, startPoint x: 404, startPoint y: 164, endPoint x: 305, endPoint y: 177, distance: 100.3
click at [308, 163] on div "Name (En) Choice Name (En) Name (Ar) Name (Ar) Price AED 0 Price Status" at bounding box center [502, 172] width 401 height 87
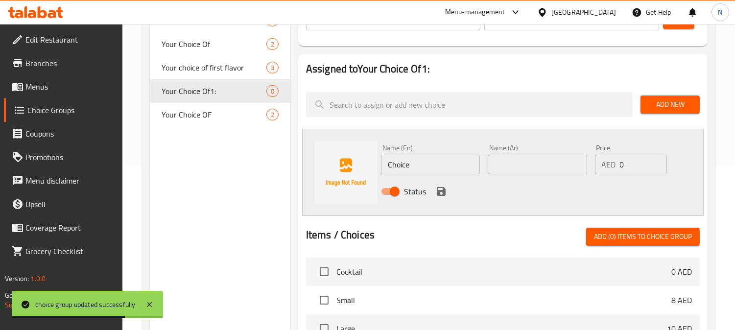
click at [500, 183] on div "Status" at bounding box center [537, 191] width 321 height 26
drag, startPoint x: 409, startPoint y: 160, endPoint x: 368, endPoint y: 164, distance: 41.3
click at [350, 164] on div "Name (En) Choice Name (En) Name (Ar) Name (Ar) Price AED 0 Price Status" at bounding box center [502, 172] width 401 height 87
paste input "Mint"
type input "Mint"
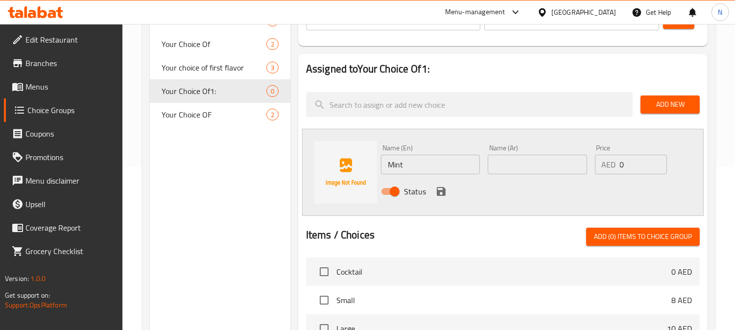
drag, startPoint x: 512, startPoint y: 236, endPoint x: 521, endPoint y: 228, distance: 12.9
click at [512, 236] on div "Items / Choices Add (0) items to choice group" at bounding box center [503, 237] width 394 height 18
drag, startPoint x: 491, startPoint y: 162, endPoint x: 465, endPoint y: 163, distance: 26.0
click at [482, 162] on div "Name (En) Mint Name (En) Name (Ar) Name (Ar) Price AED 0 Price Status" at bounding box center [537, 173] width 321 height 64
type input "نعناع"
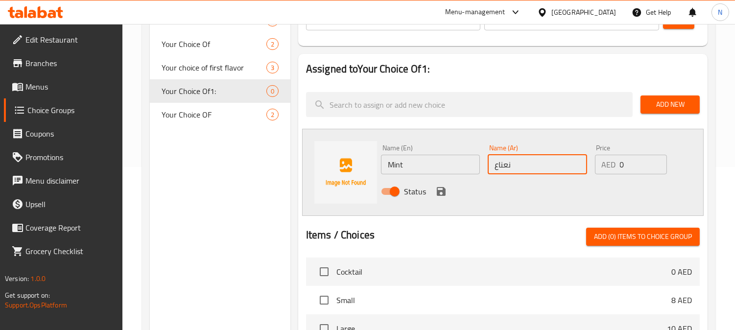
click at [443, 192] on icon "save" at bounding box center [441, 191] width 9 height 9
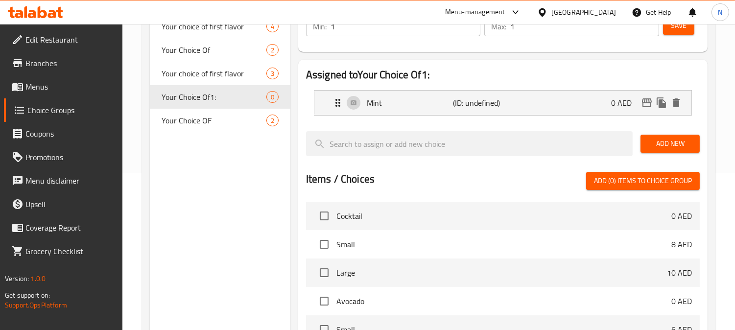
scroll to position [109, 0]
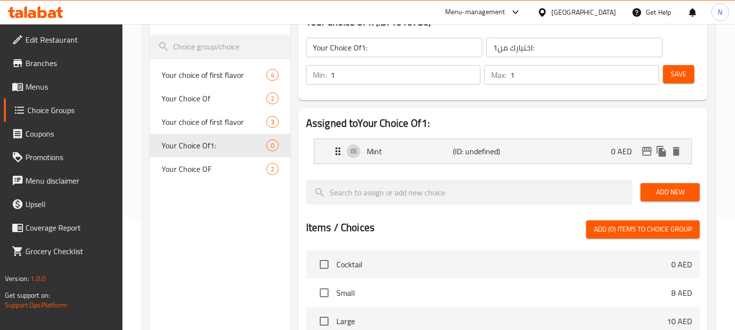
click at [675, 188] on span "Add New" at bounding box center [670, 192] width 44 height 12
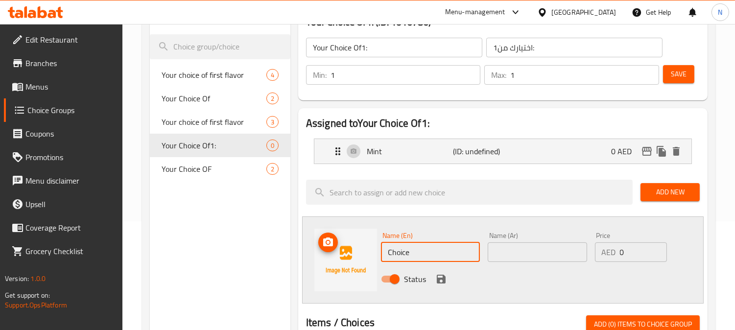
drag, startPoint x: 391, startPoint y: 252, endPoint x: 330, endPoint y: 248, distance: 60.4
click at [331, 248] on div "Name (En) Choice Name (En) Name (Ar) Name (Ar) Price AED 0 Price Status" at bounding box center [502, 259] width 401 height 87
paste input "/Watermelon"
drag, startPoint x: 392, startPoint y: 251, endPoint x: 338, endPoint y: 258, distance: 54.3
click at [338, 260] on div "Name (En) /Watermelon Name (En) Name (Ar) Name (Ar) Price AED 0 Price Status" at bounding box center [502, 259] width 401 height 87
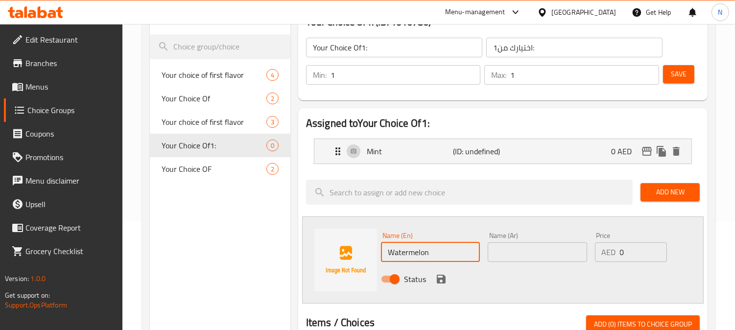
drag, startPoint x: 449, startPoint y: 255, endPoint x: 238, endPoint y: 148, distance: 236.0
click at [317, 237] on div "Name (En) Watermelon Name (En) Name (Ar) Name (Ar) Price AED 0 Price Status" at bounding box center [502, 259] width 401 height 87
type input "Watermelon"
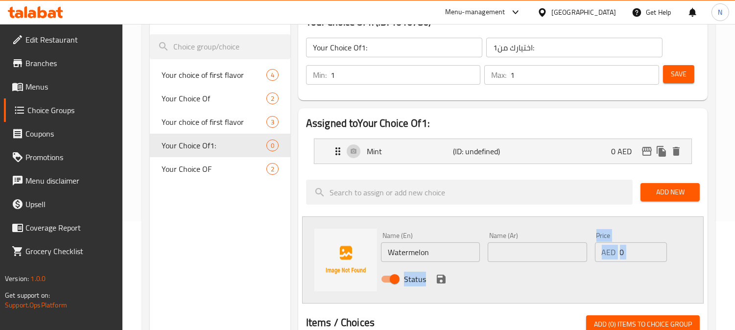
drag, startPoint x: 521, startPoint y: 266, endPoint x: 525, endPoint y: 256, distance: 10.5
click at [521, 263] on div "Name (En) Watermelon Name (En) Name (Ar) Name (Ar) Price AED 0 Price Status" at bounding box center [537, 260] width 321 height 64
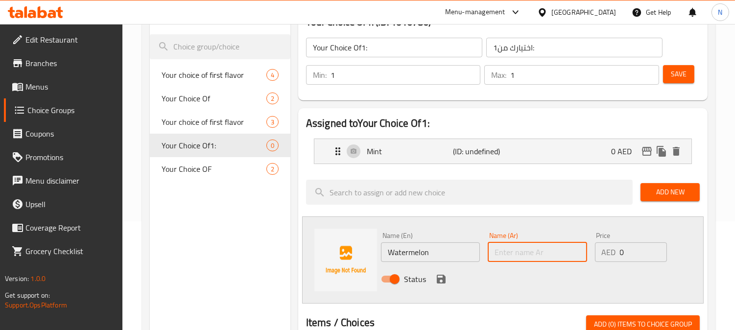
click at [525, 256] on input "text" at bounding box center [537, 252] width 99 height 20
paste input "بطيخ"
type input "بطيخ"
click at [441, 276] on icon "save" at bounding box center [441, 279] width 12 height 12
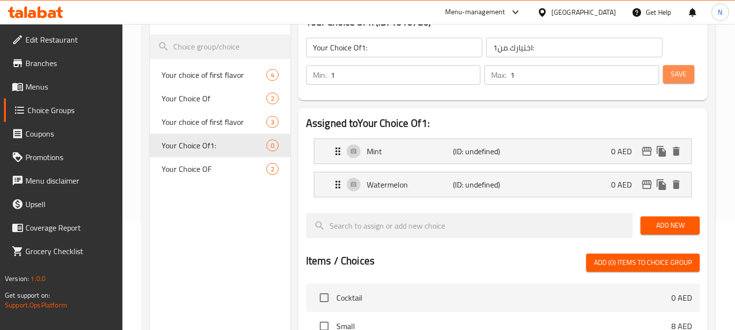
click at [684, 79] on span "Save" at bounding box center [679, 74] width 16 height 12
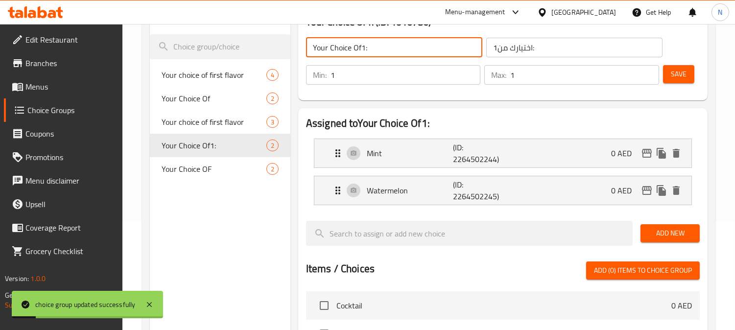
drag, startPoint x: 363, startPoint y: 49, endPoint x: 364, endPoint y: 64, distance: 14.2
click at [364, 49] on input "Your Choice Of1:" at bounding box center [394, 48] width 176 height 20
type input "Your Choice Of:"
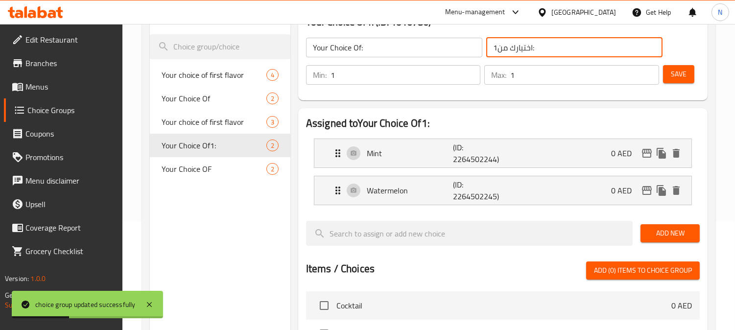
drag, startPoint x: 495, startPoint y: 49, endPoint x: 487, endPoint y: 46, distance: 9.5
click at [487, 46] on input "اختيارك من1:" at bounding box center [574, 48] width 176 height 20
type input "اختيارك من:"
click at [682, 77] on span "Save" at bounding box center [679, 74] width 16 height 12
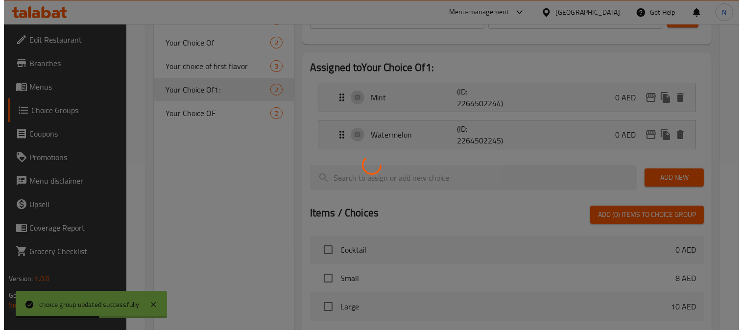
scroll to position [371, 0]
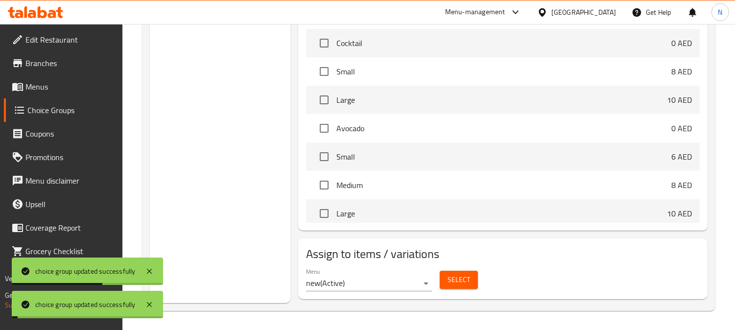
click at [459, 281] on span "Select" at bounding box center [458, 280] width 23 height 12
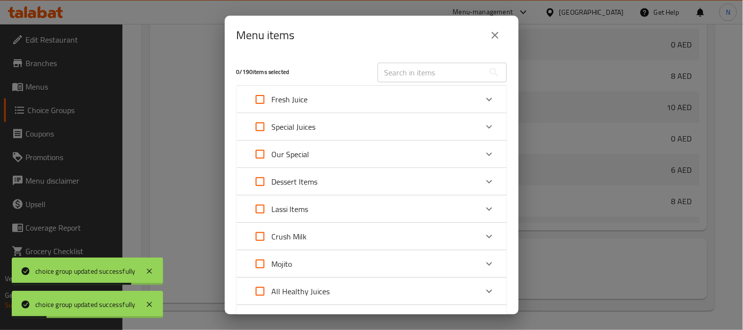
click at [320, 105] on div "Fresh Juice" at bounding box center [362, 99] width 229 height 23
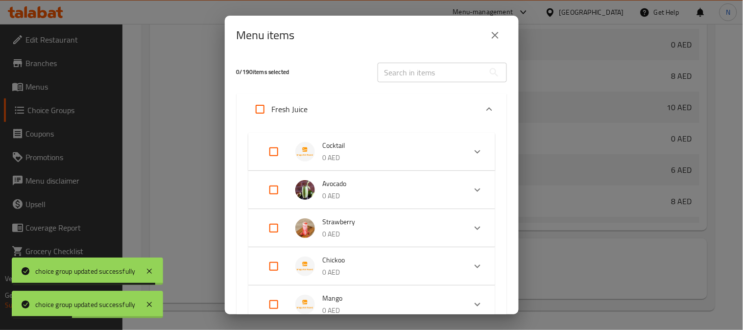
click at [275, 228] on input "Expand" at bounding box center [273, 227] width 23 height 23
checkbox input "true"
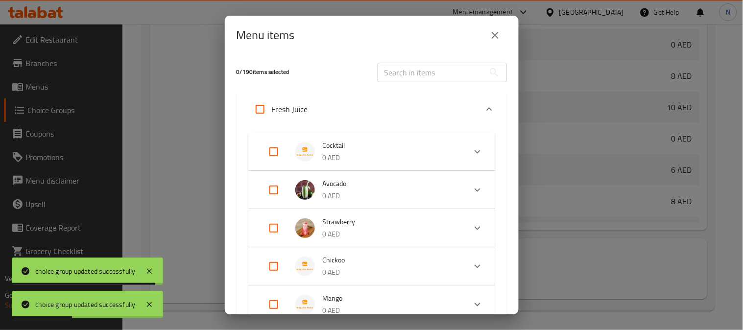
checkbox input "true"
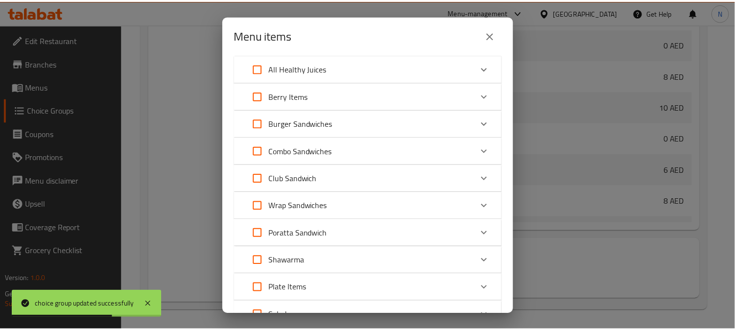
scroll to position [1181, 0]
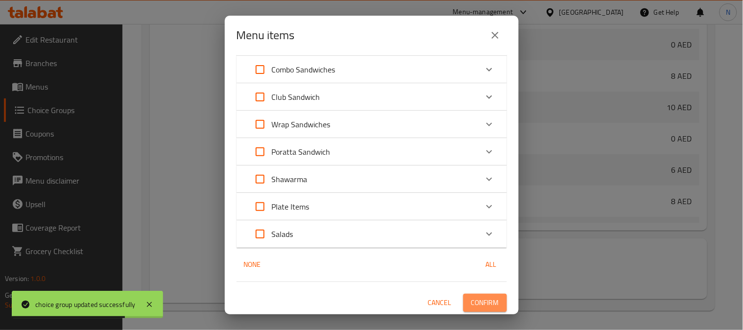
click at [473, 298] on span "Confirm" at bounding box center [485, 303] width 28 height 12
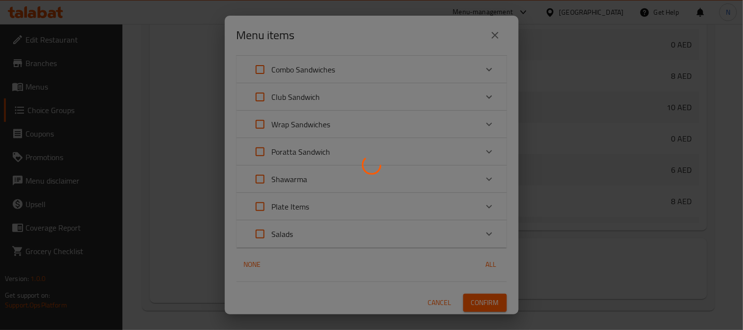
click at [53, 90] on div at bounding box center [371, 165] width 743 height 330
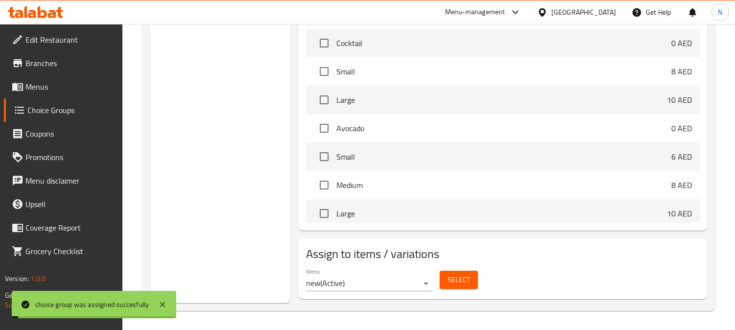
click at [55, 90] on span "Menus" at bounding box center [70, 87] width 90 height 12
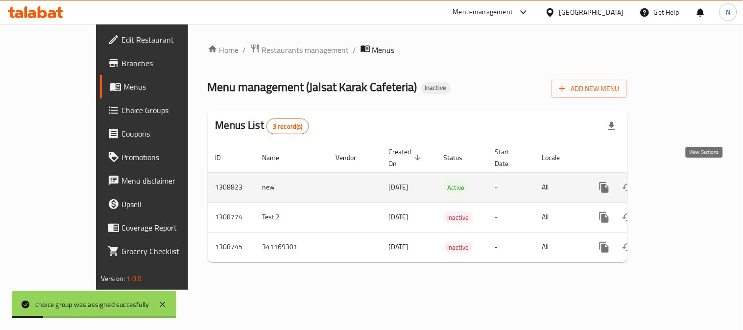
click at [680, 182] on icon "enhanced table" at bounding box center [675, 188] width 12 height 12
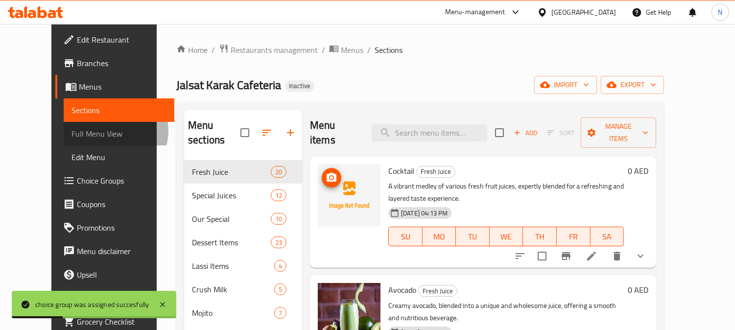
click at [71, 131] on span "Full Menu View" at bounding box center [118, 134] width 95 height 12
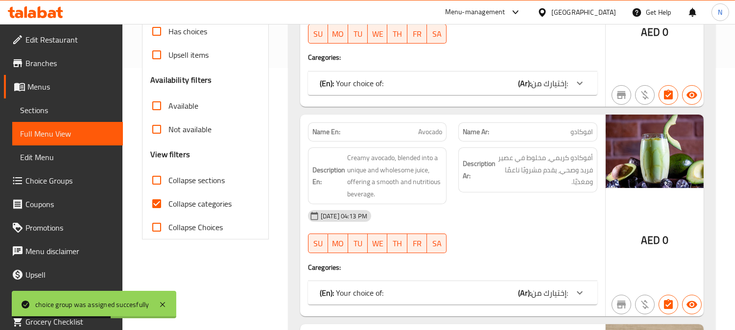
scroll to position [326, 0]
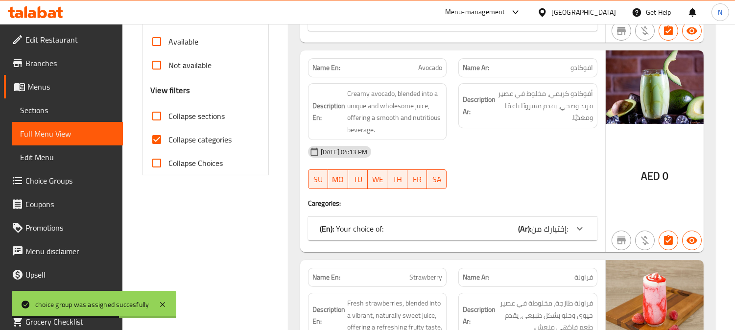
drag, startPoint x: 161, startPoint y: 135, endPoint x: 271, endPoint y: 329, distance: 223.8
click at [161, 135] on input "Collapse categories" at bounding box center [156, 139] width 23 height 23
checkbox input "false"
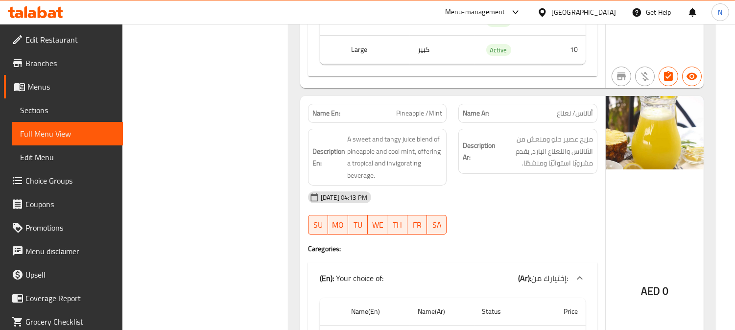
scroll to position [6745, 0]
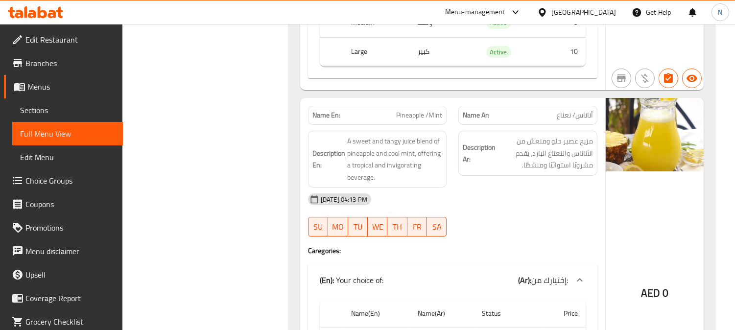
click at [527, 121] on div "Name Ar: أناناس/ نعناع" at bounding box center [527, 115] width 139 height 19
drag, startPoint x: 389, startPoint y: 114, endPoint x: 452, endPoint y: 117, distance: 63.8
click at [452, 117] on div "Name En: Pineapple /Mint Name Ar: أناناس/ نعناع" at bounding box center [452, 115] width 301 height 31
copy span "Pineapple /Mint"
click at [568, 159] on span "مزيج عصير حلو ومنعش من الأناناس والنعناع البارد، يقدم مشروبًا استوائيًا ومنشطًا." at bounding box center [544, 153] width 95 height 36
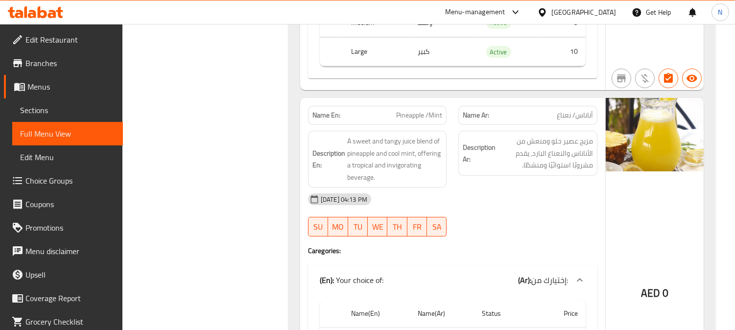
click at [557, 180] on div "Description Ar: مزيج عصير حلو ومنعش من الأناناس والنعناع البارد، يقدم مشروبًا ا…" at bounding box center [527, 159] width 151 height 69
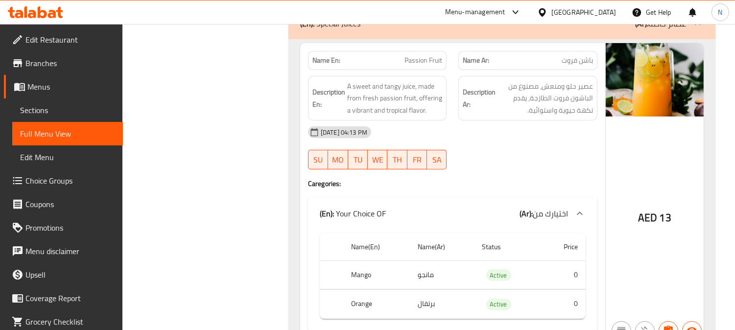
scroll to position [7180, 0]
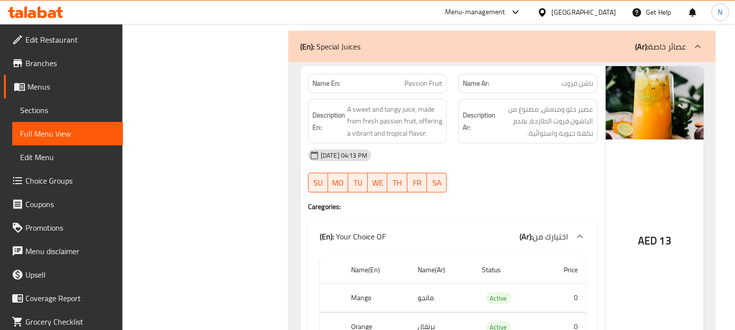
click at [511, 157] on div "[DATE] 04:13 PM" at bounding box center [452, 154] width 301 height 23
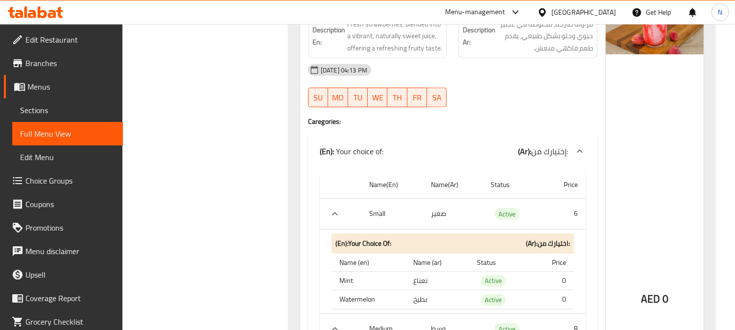
scroll to position [707, 0]
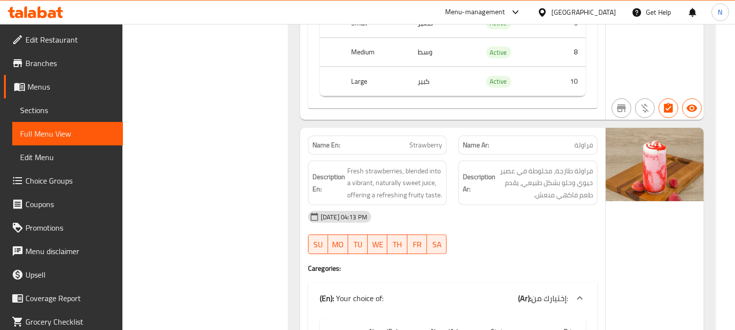
click at [483, 163] on div "Description Ar: فراولة طازجة، مخلوطة في عصير حيوي وحلو بشكل طبيعي، يقدم طعم فاك…" at bounding box center [527, 183] width 139 height 45
click at [428, 152] on div "Name En: Strawberry" at bounding box center [377, 145] width 139 height 19
copy span "Strawberry"
click at [71, 179] on span "Choice Groups" at bounding box center [70, 181] width 90 height 12
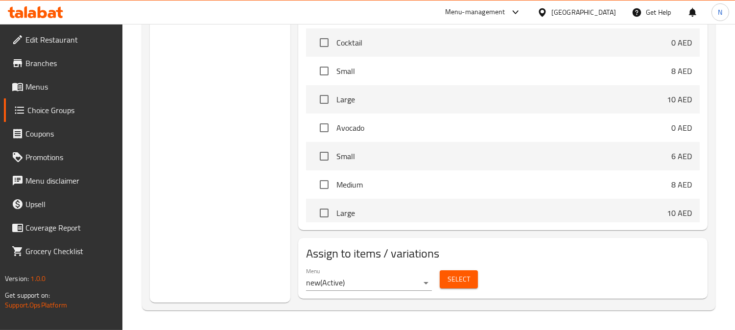
scroll to position [139, 0]
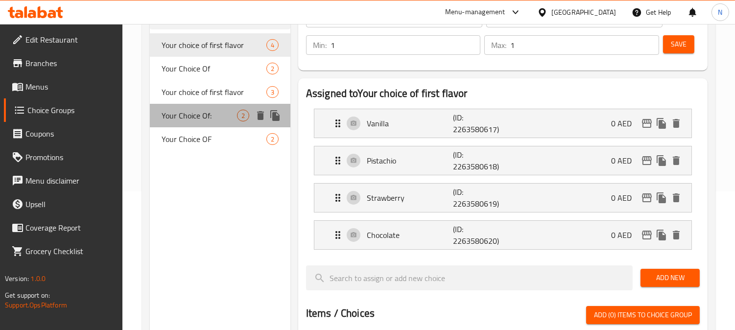
click at [232, 116] on span "Your Choice Of:" at bounding box center [199, 116] width 75 height 12
type input "Your Choice Of:"
type input "اختيارك من:"
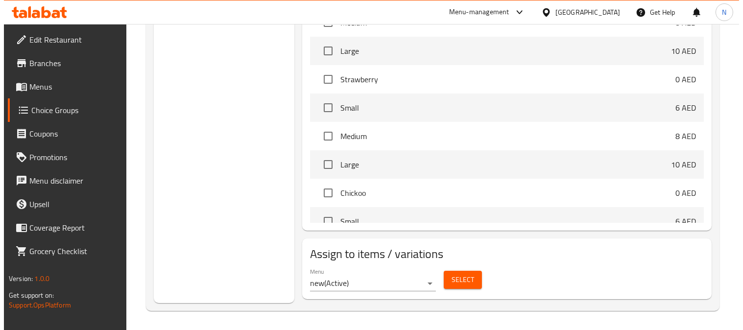
scroll to position [217, 0]
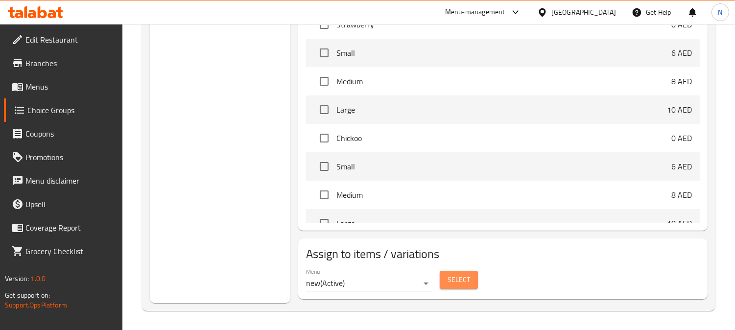
click at [463, 282] on span "Select" at bounding box center [458, 280] width 23 height 12
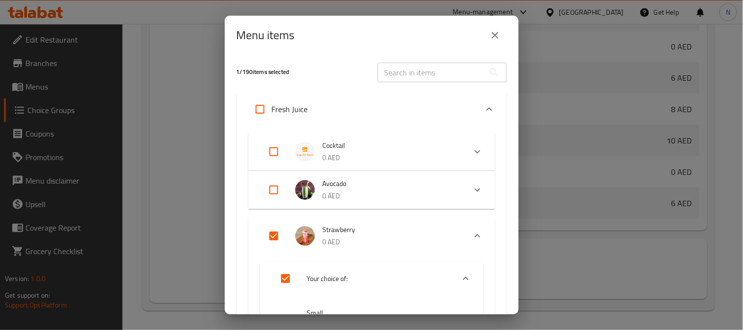
click at [271, 233] on input "Expand" at bounding box center [273, 235] width 23 height 23
checkbox input "false"
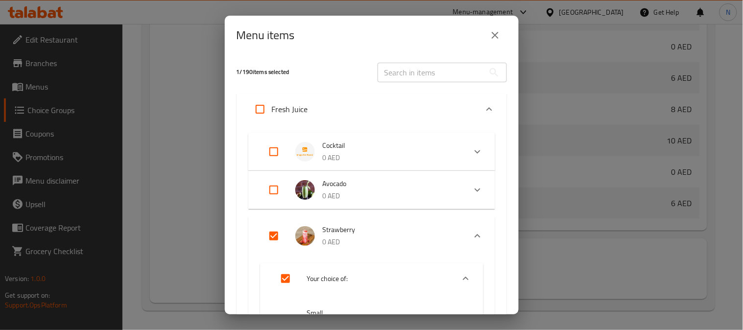
checkbox input "false"
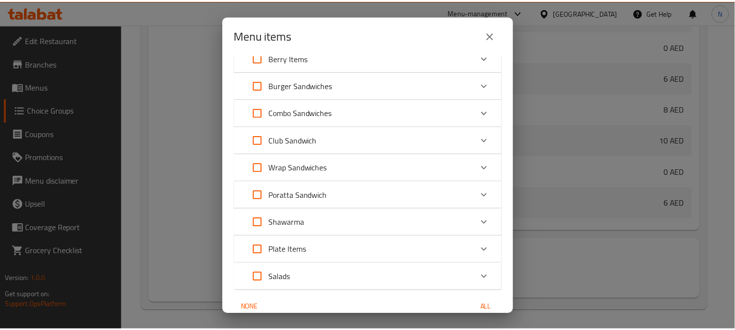
scroll to position [1110, 0]
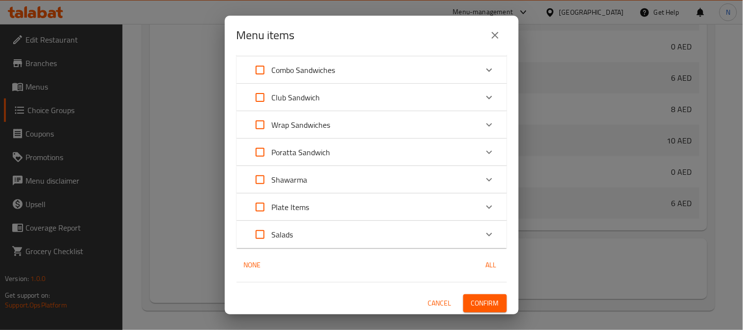
click at [472, 306] on span "Confirm" at bounding box center [485, 303] width 28 height 12
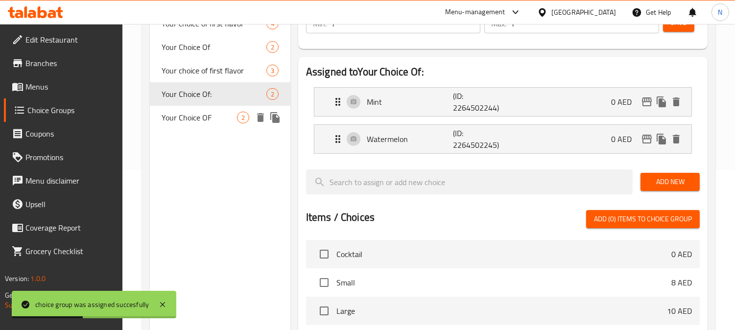
scroll to position [154, 0]
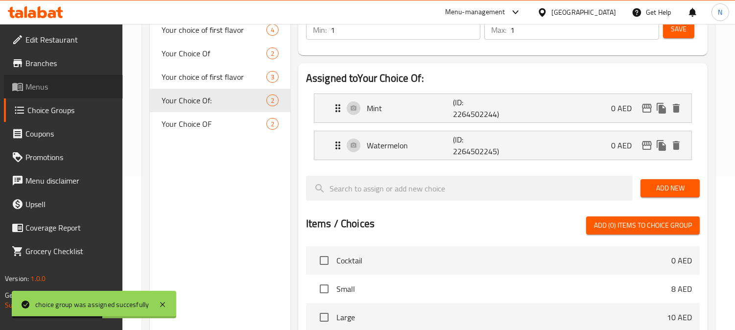
click at [65, 93] on link "Menus" at bounding box center [63, 86] width 119 height 23
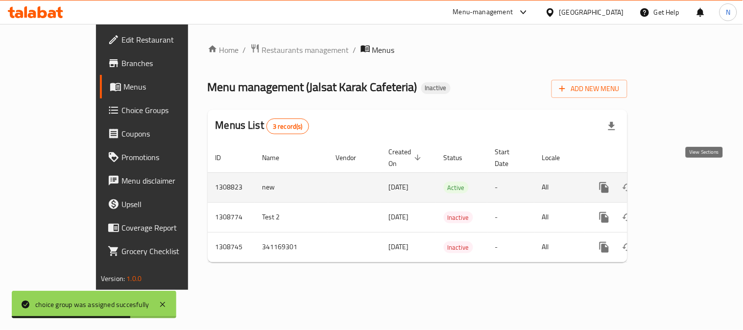
click at [680, 182] on icon "enhanced table" at bounding box center [675, 188] width 12 height 12
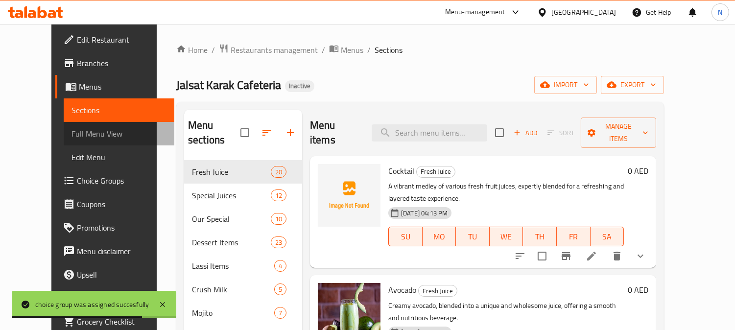
click at [75, 139] on span "Full Menu View" at bounding box center [118, 134] width 95 height 12
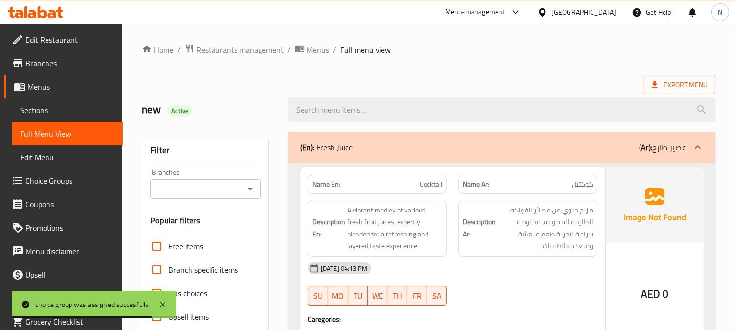
scroll to position [217, 0]
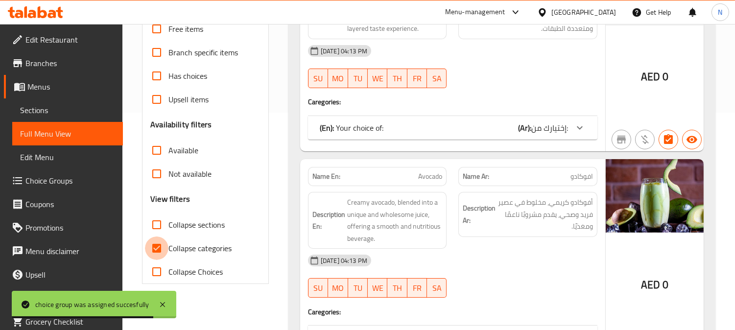
click at [159, 250] on input "Collapse categories" at bounding box center [156, 247] width 23 height 23
checkbox input "false"
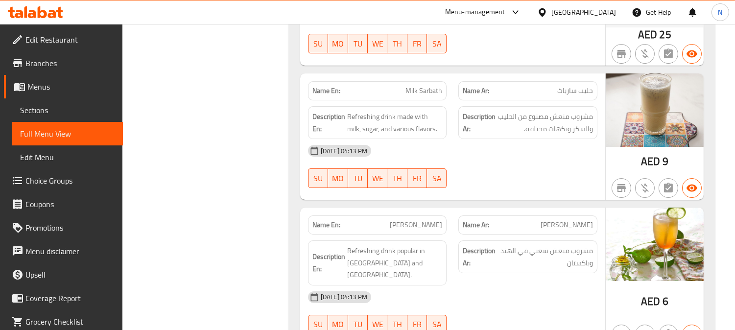
scroll to position [19419, 0]
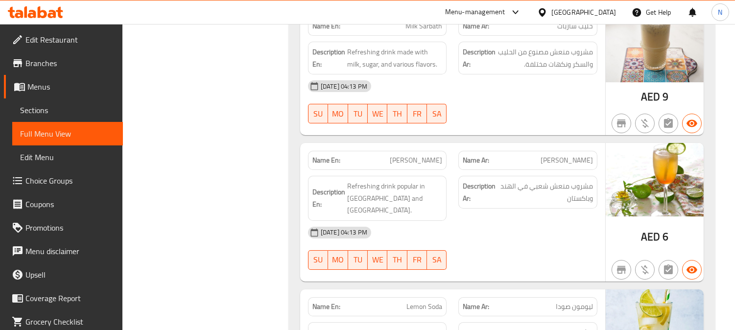
click at [561, 221] on div "[DATE] 04:13 PM" at bounding box center [452, 232] width 301 height 23
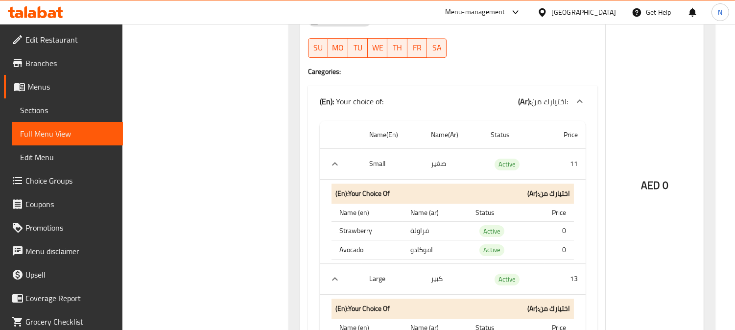
scroll to position [18737, 0]
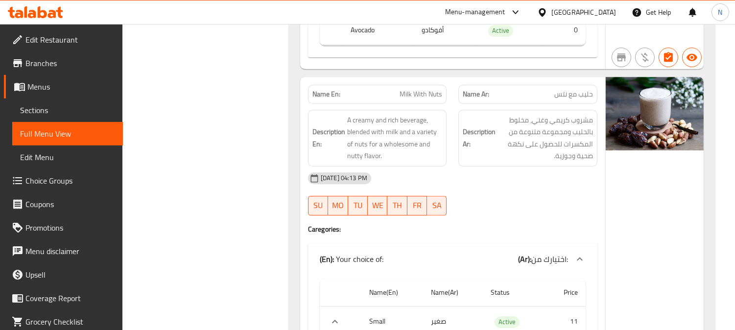
click at [580, 166] on div "[DATE] 04:13 PM" at bounding box center [452, 177] width 301 height 23
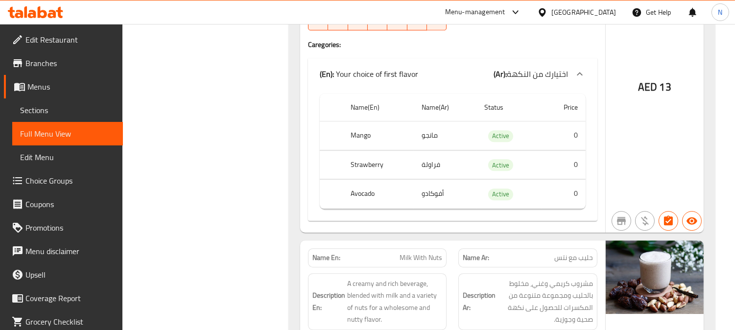
scroll to position [18552, 0]
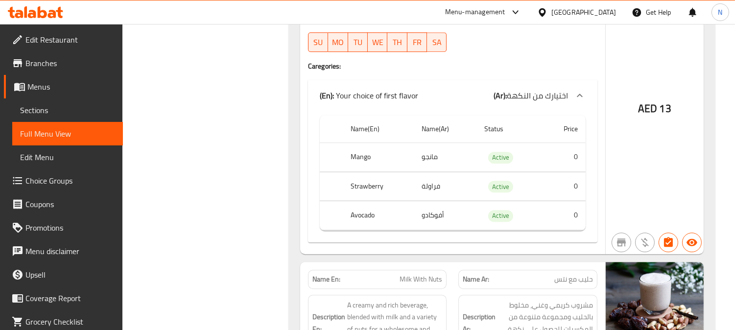
click at [576, 10] on div "[GEOGRAPHIC_DATA]" at bounding box center [583, 12] width 65 height 11
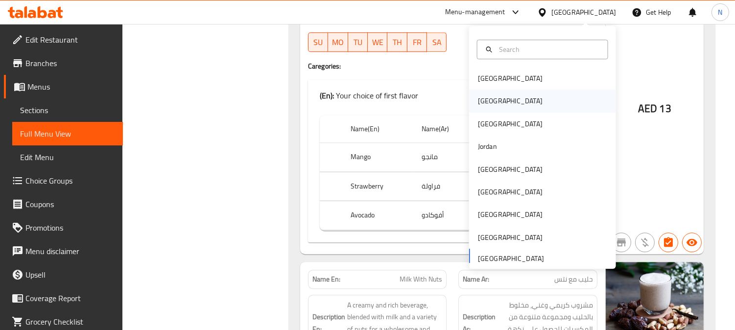
click at [501, 101] on div "[GEOGRAPHIC_DATA]" at bounding box center [542, 101] width 147 height 23
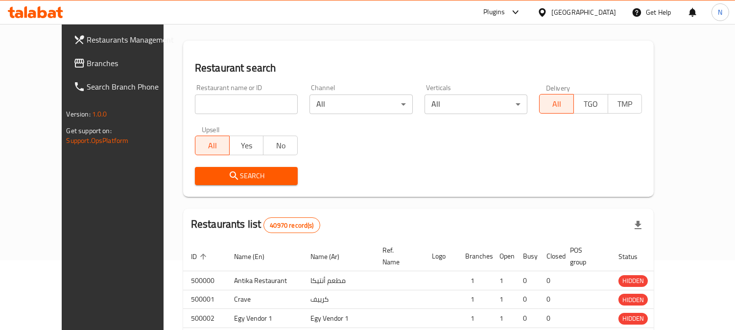
scroll to position [402, 0]
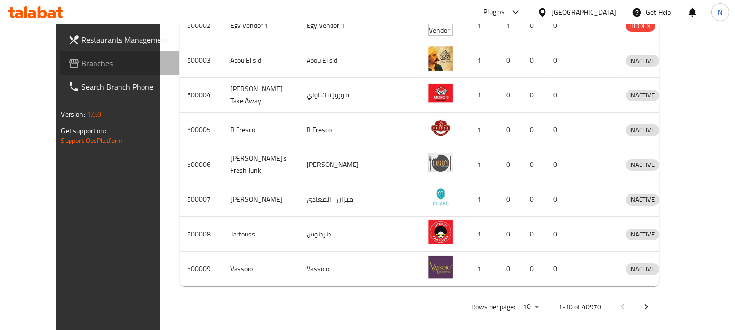
click at [82, 66] on span "Branches" at bounding box center [127, 63] width 90 height 12
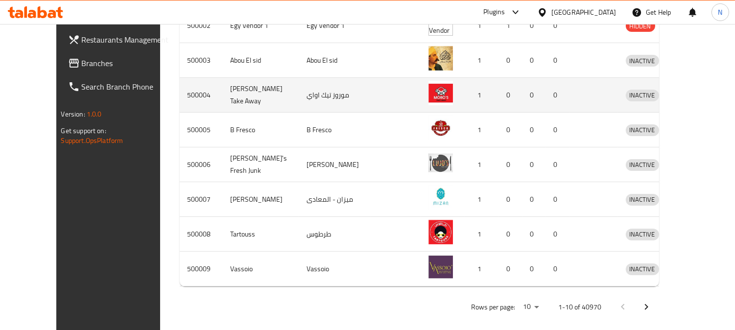
scroll to position [232, 0]
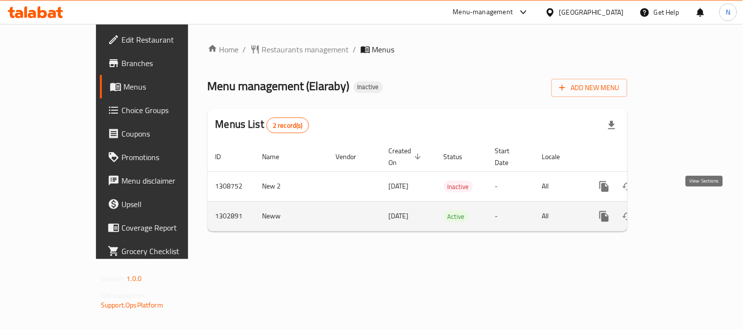
click at [680, 211] on icon "enhanced table" at bounding box center [675, 217] width 12 height 12
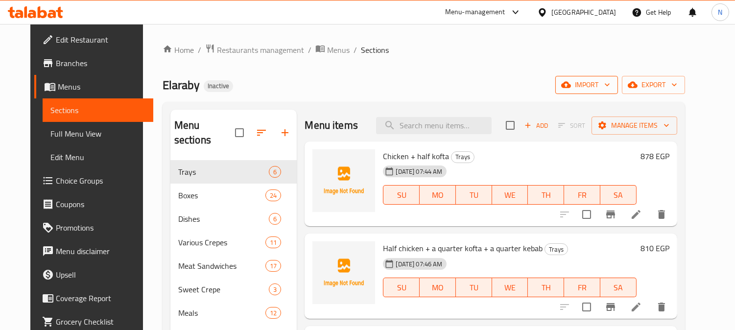
click at [610, 89] on span "import" at bounding box center [586, 85] width 47 height 12
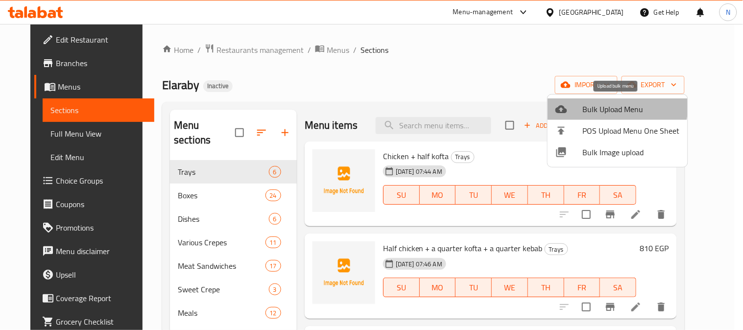
drag, startPoint x: 612, startPoint y: 107, endPoint x: 677, endPoint y: 86, distance: 67.5
click at [663, 94] on ul "Bulk Upload Menu POS Upload Menu One Sheet Bulk Image upload" at bounding box center [617, 130] width 140 height 72
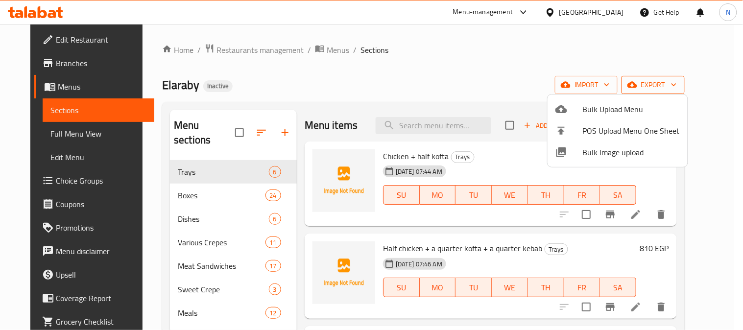
click at [677, 86] on div at bounding box center [371, 165] width 743 height 330
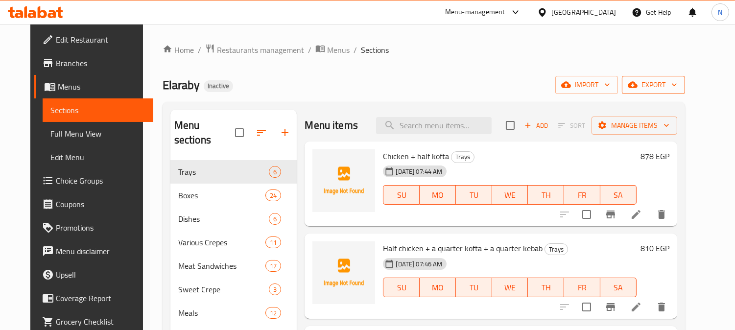
click at [677, 86] on span "export" at bounding box center [653, 85] width 47 height 12
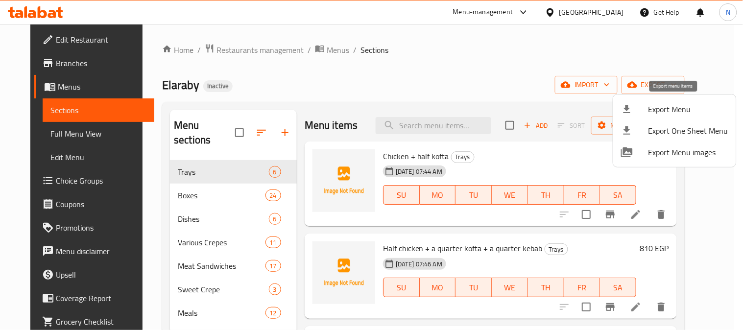
click at [642, 109] on div at bounding box center [634, 109] width 27 height 12
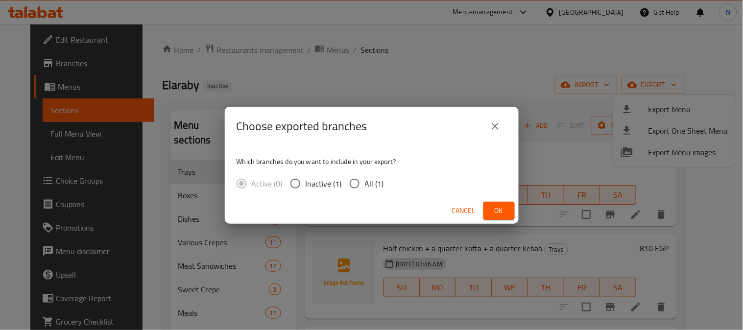
drag, startPoint x: 357, startPoint y: 182, endPoint x: 370, endPoint y: 185, distance: 13.2
click at [358, 183] on input "All (1)" at bounding box center [354, 183] width 21 height 21
radio input "true"
click at [490, 208] on button "Ok" at bounding box center [498, 211] width 31 height 18
